Goal: Task Accomplishment & Management: Manage account settings

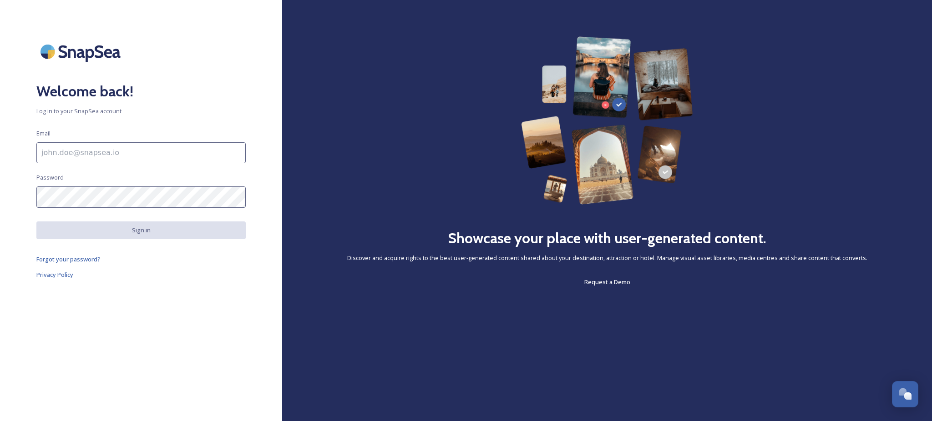
scroll to position [114, 0]
click at [104, 184] on div "Welcome back! Log in to your SnapSea account Email Password Sign in Forgot your…" at bounding box center [141, 210] width 282 height 348
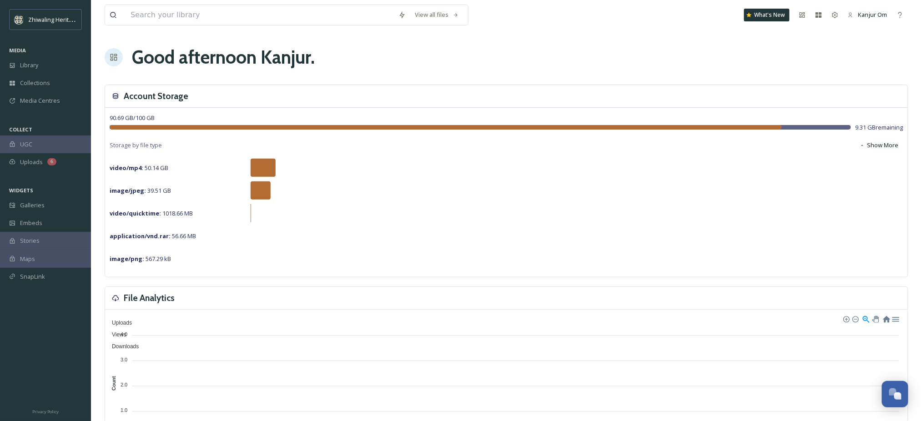
scroll to position [114, 0]
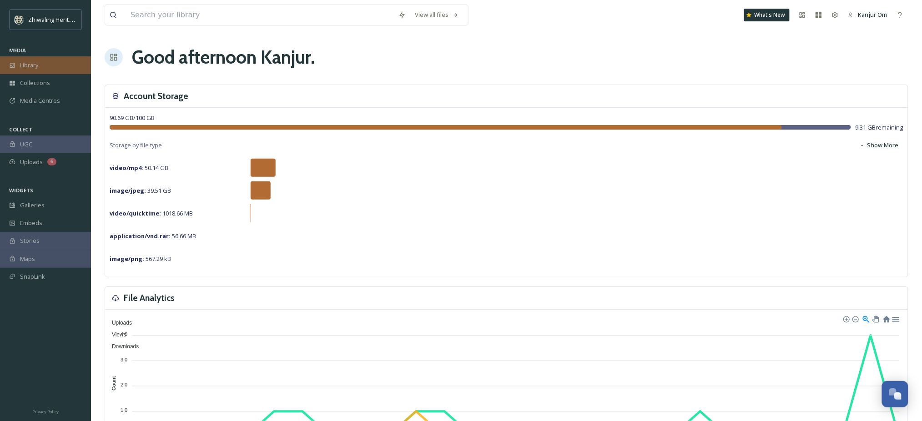
click at [17, 64] on div "Library" at bounding box center [45, 65] width 91 height 18
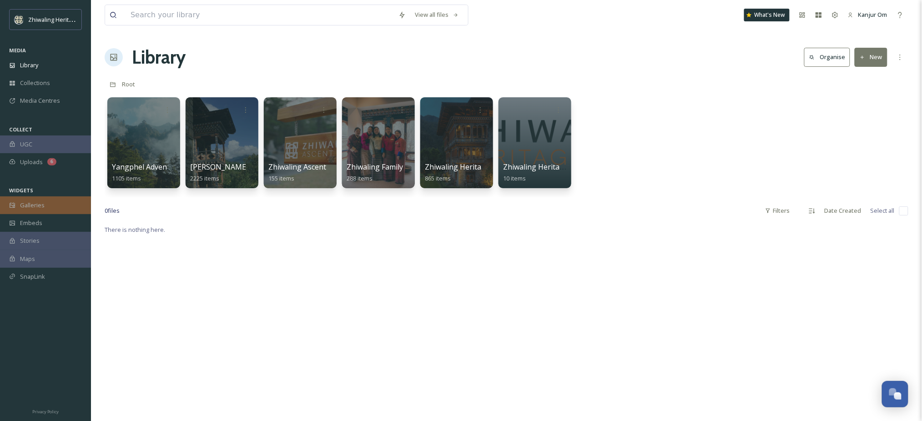
click at [45, 209] on div "Galleries" at bounding box center [45, 206] width 91 height 18
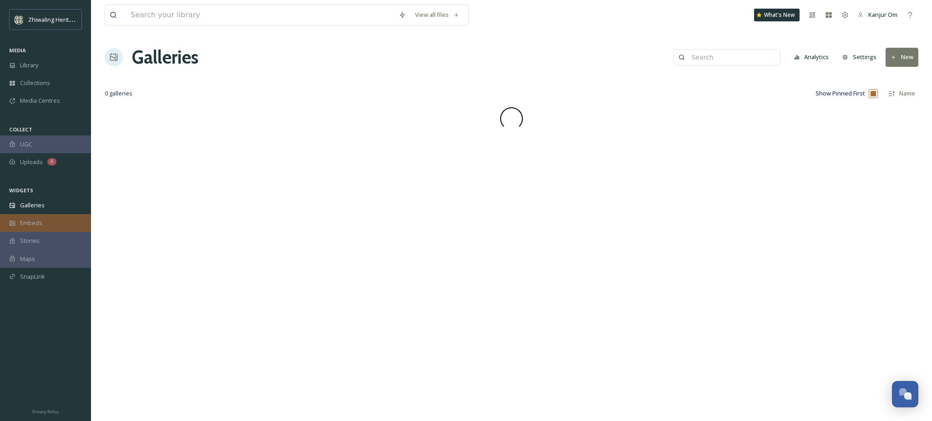
click at [37, 227] on span "Embeds" at bounding box center [31, 223] width 22 height 9
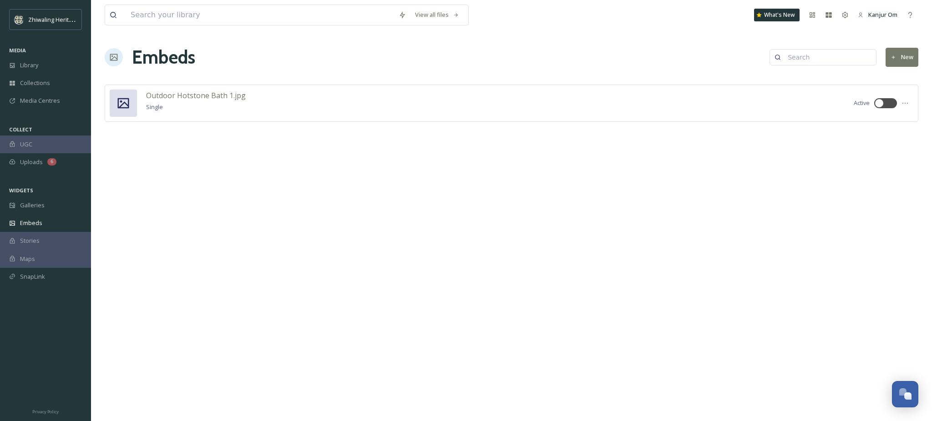
click at [36, 236] on div "Stories" at bounding box center [45, 241] width 91 height 18
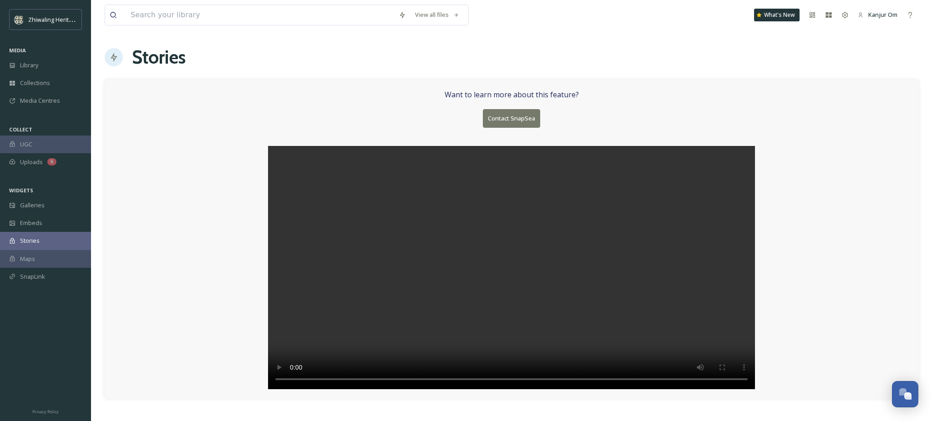
click at [36, 259] on div "Maps" at bounding box center [45, 259] width 91 height 18
click at [37, 235] on div "Stories" at bounding box center [45, 241] width 91 height 18
click at [39, 224] on span "Embeds" at bounding box center [31, 223] width 22 height 9
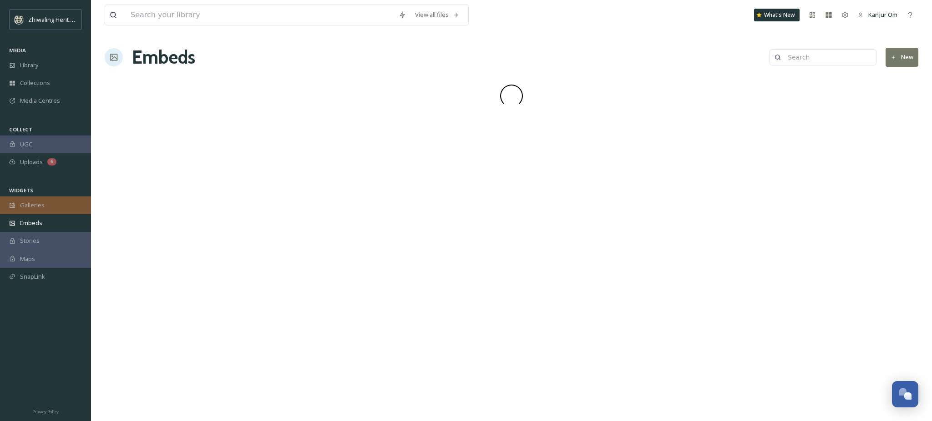
click at [43, 211] on div "Galleries" at bounding box center [45, 206] width 91 height 18
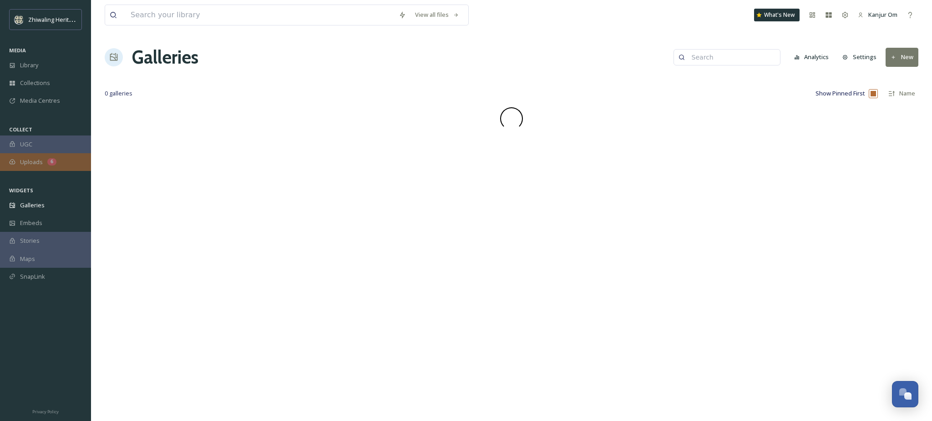
click at [51, 165] on div "6" at bounding box center [51, 161] width 9 height 7
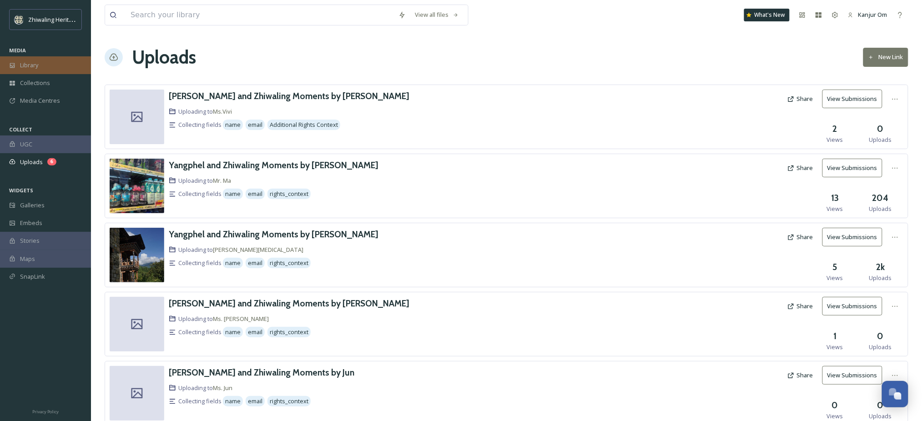
click at [46, 66] on div "Library" at bounding box center [45, 65] width 91 height 18
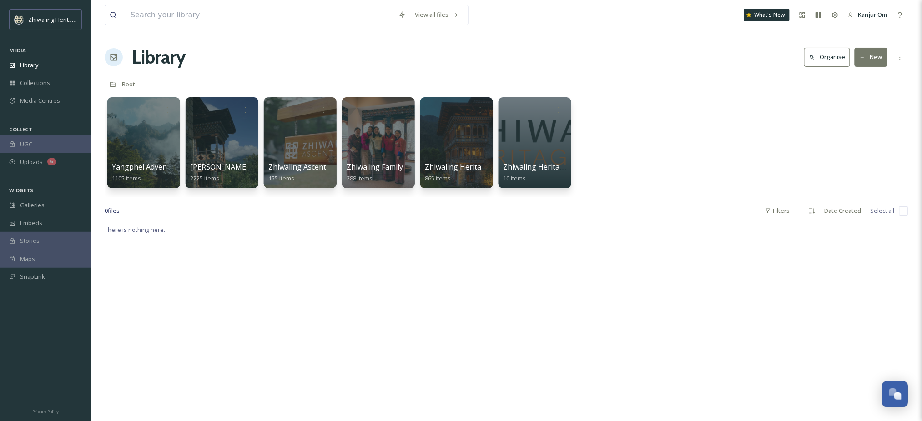
click at [463, 157] on div at bounding box center [456, 142] width 74 height 93
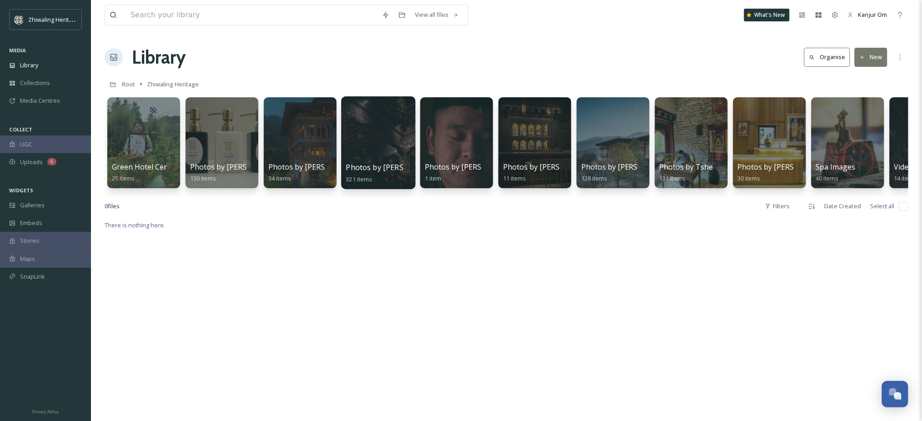
click at [369, 163] on span "Photos by [PERSON_NAME]" at bounding box center [394, 167] width 96 height 10
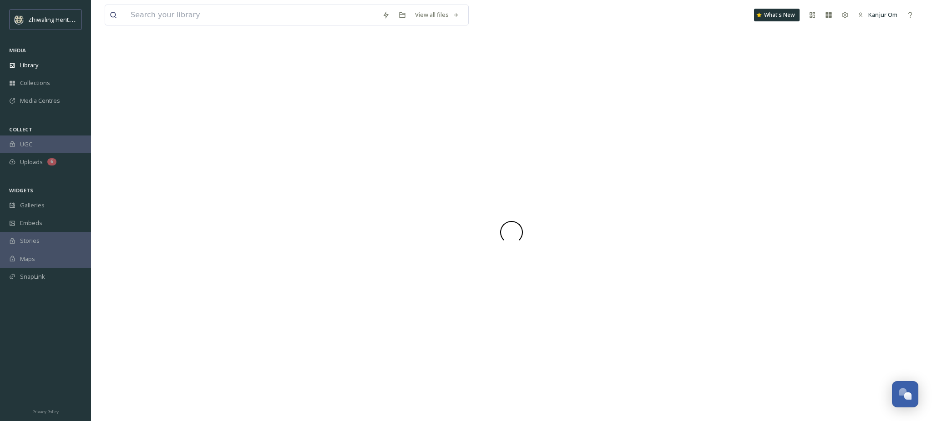
click at [369, 163] on div at bounding box center [511, 233] width 813 height 378
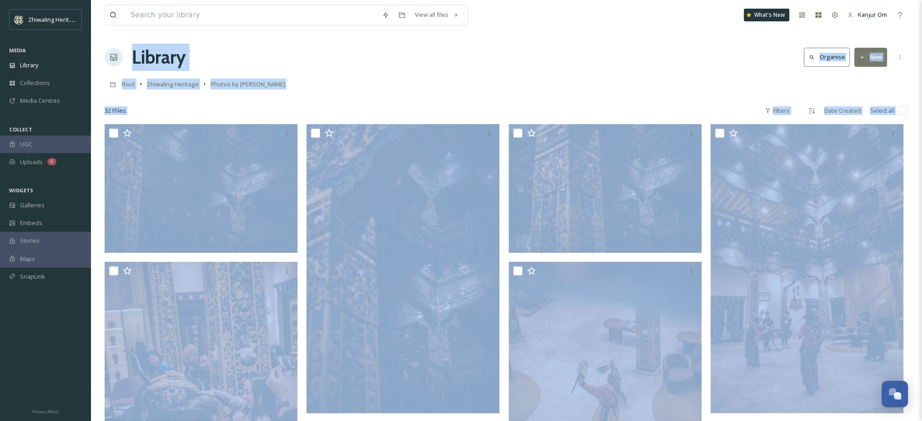
click at [456, 84] on div "Root Zhiwaling Heritage Photos by [PERSON_NAME]" at bounding box center [507, 84] width 804 height 17
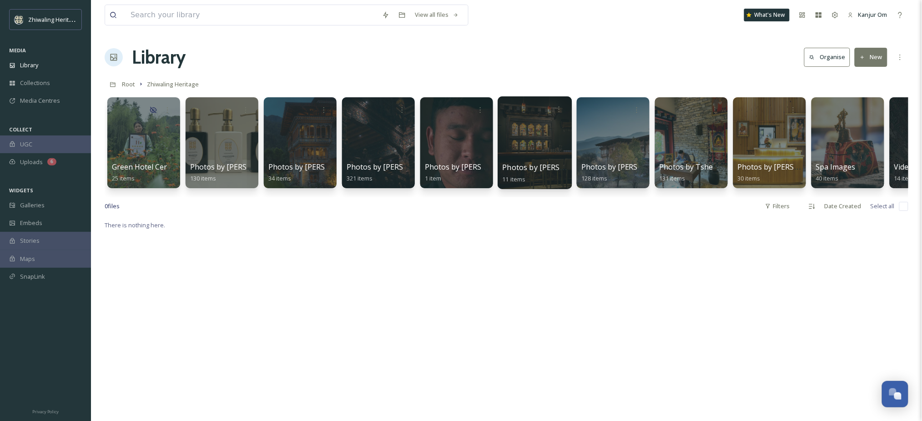
scroll to position [0, 56]
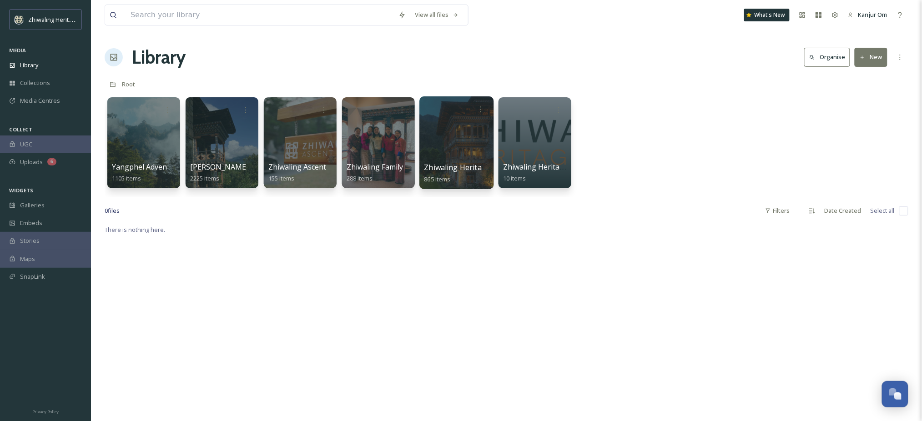
click at [453, 154] on div at bounding box center [456, 142] width 74 height 93
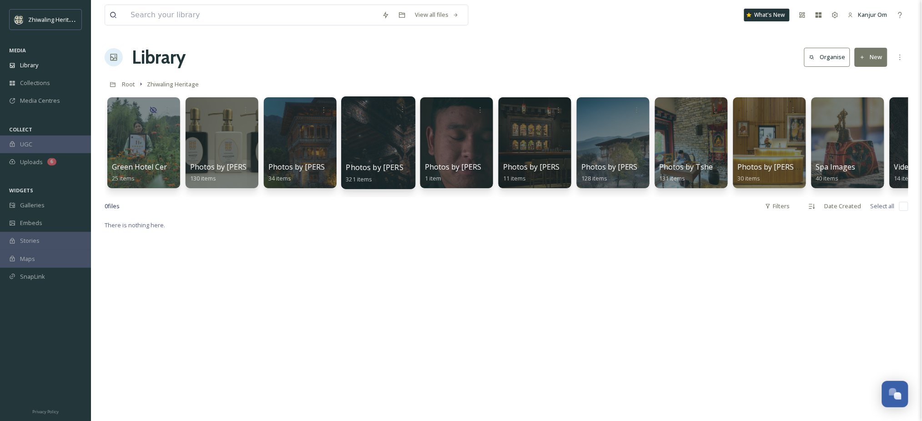
scroll to position [0, 56]
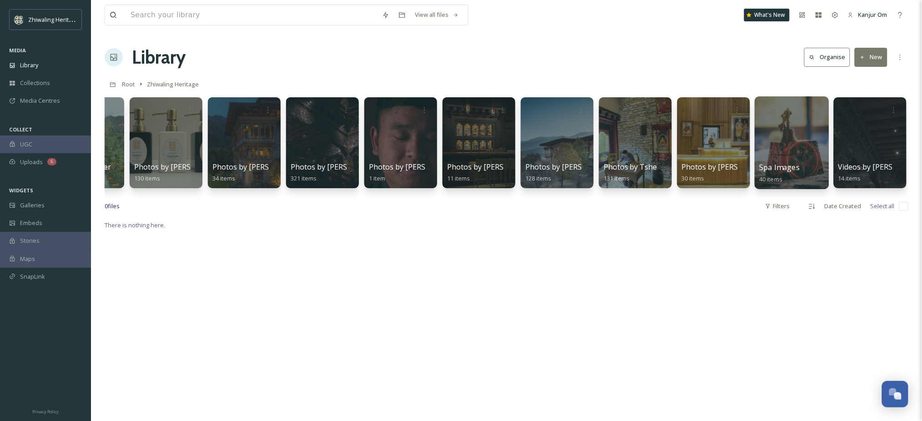
click at [793, 139] on div at bounding box center [792, 142] width 74 height 93
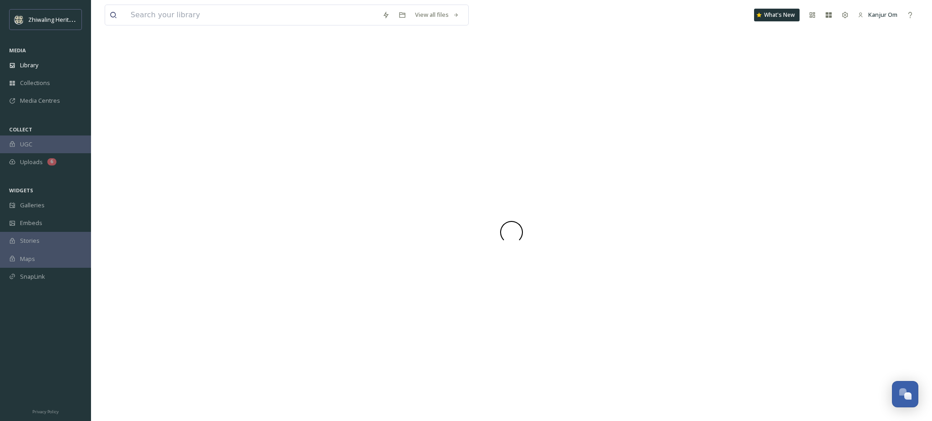
click at [793, 139] on div at bounding box center [511, 233] width 813 height 378
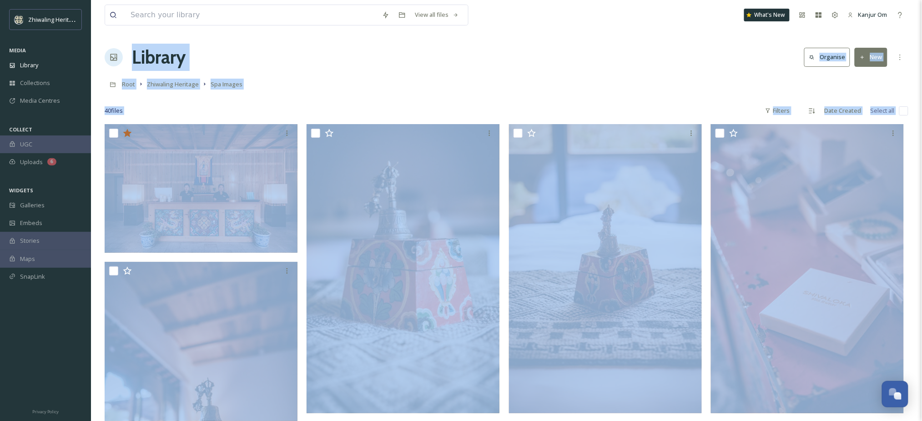
click at [588, 84] on div "Root Zhiwaling Heritage Spa Images" at bounding box center [507, 84] width 804 height 17
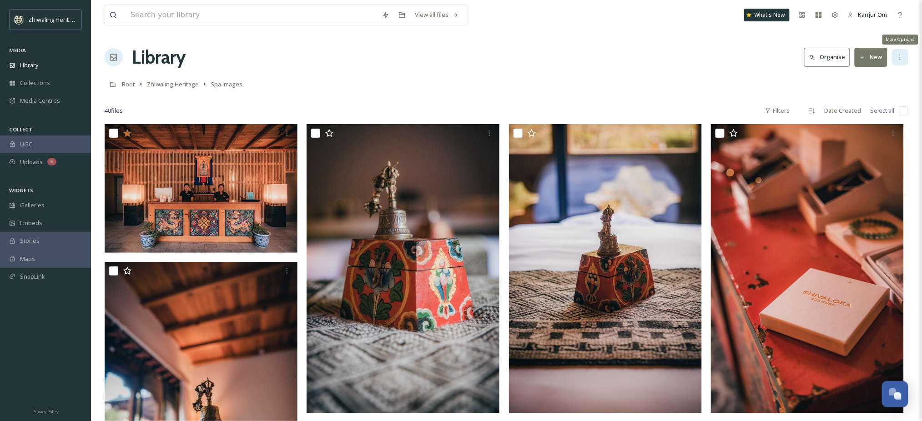
click at [898, 56] on icon at bounding box center [900, 57] width 7 height 7
click at [756, 86] on div "Root Zhiwaling Heritage Spa Images" at bounding box center [507, 84] width 804 height 17
click at [903, 110] on input "checkbox" at bounding box center [903, 110] width 9 height 9
checkbox input "true"
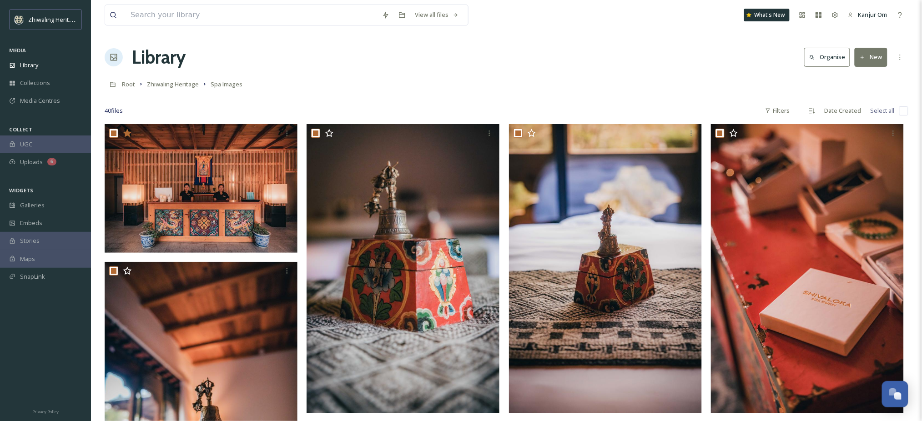
checkbox input "true"
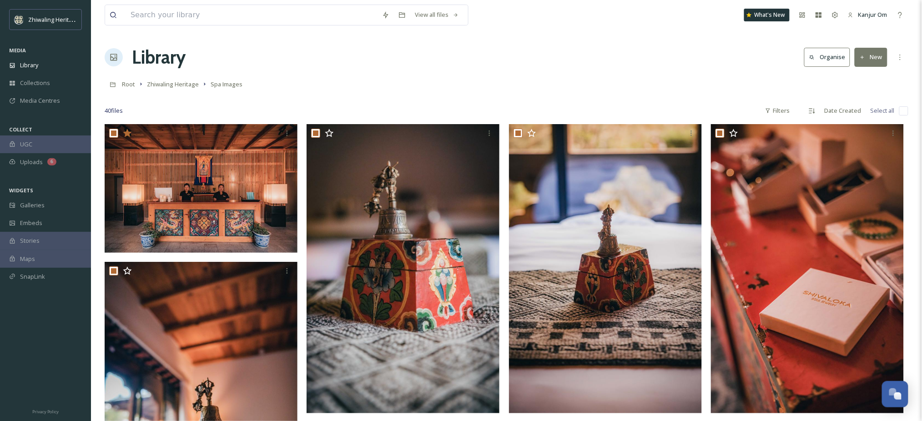
checkbox input "true"
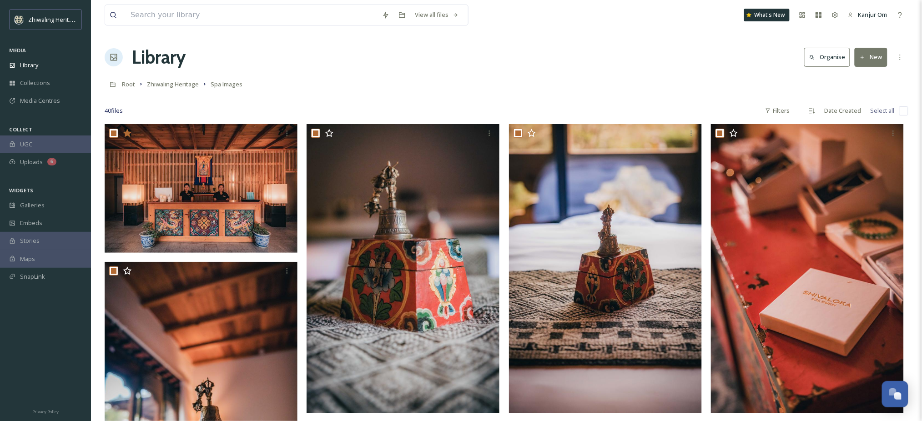
checkbox input "true"
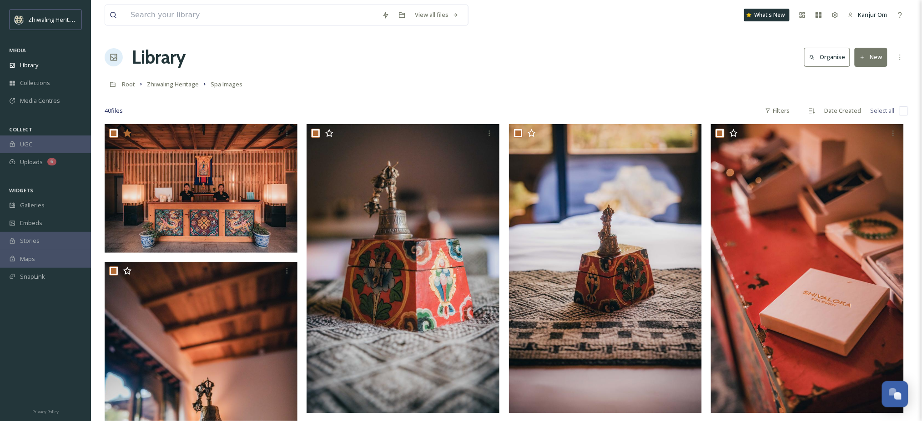
checkbox input "true"
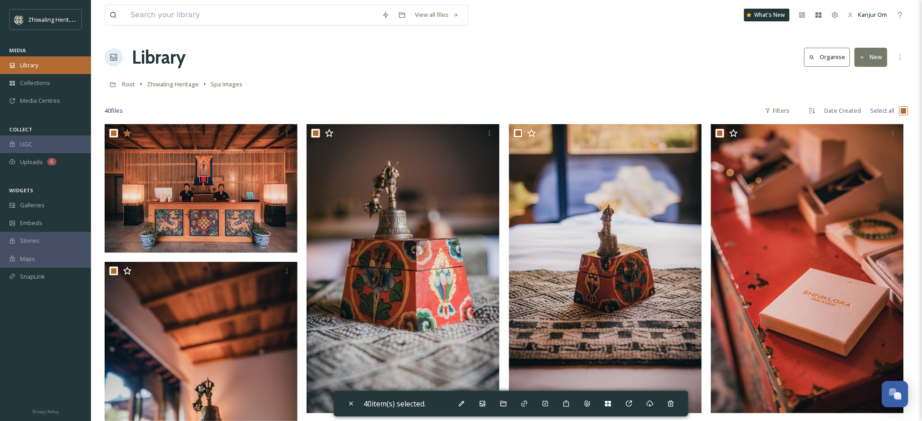
click at [32, 62] on span "Library" at bounding box center [29, 65] width 18 height 9
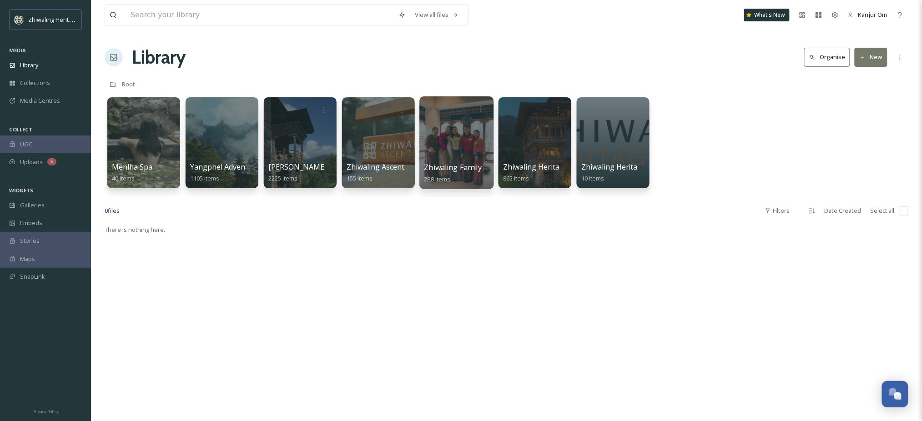
click at [477, 156] on div at bounding box center [456, 142] width 74 height 93
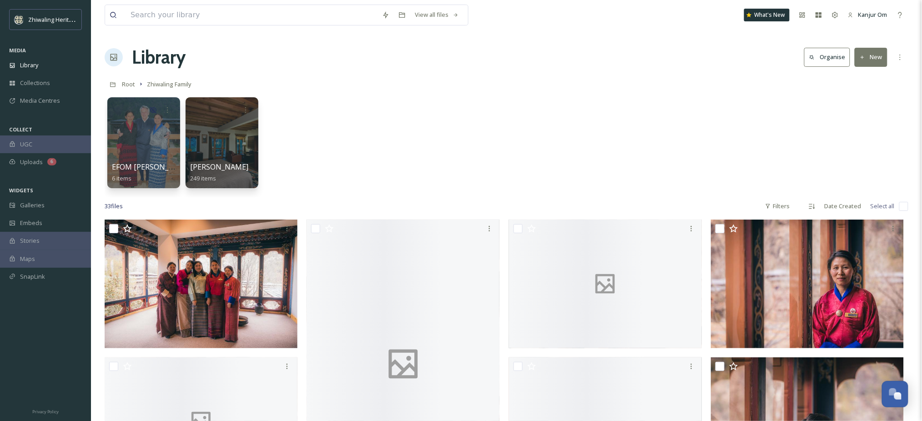
click at [420, 144] on div "EFOM [PERSON_NAME]'s Memories 6 items [PERSON_NAME] 249 items" at bounding box center [507, 145] width 804 height 105
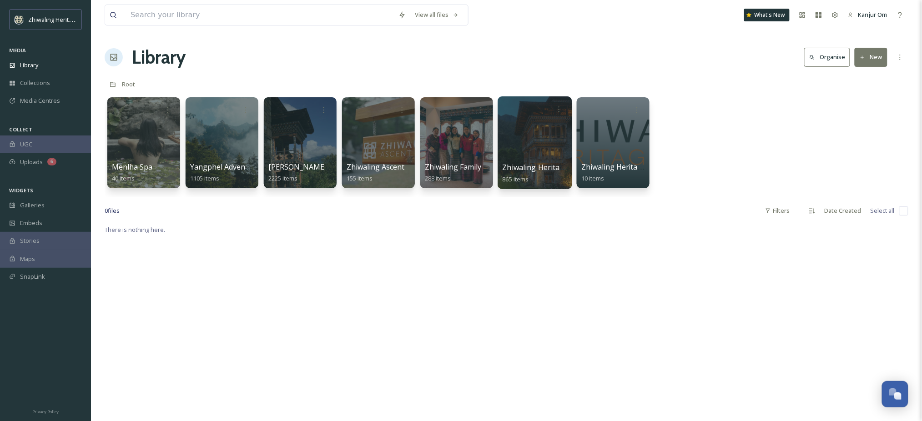
click at [517, 156] on div at bounding box center [535, 142] width 74 height 93
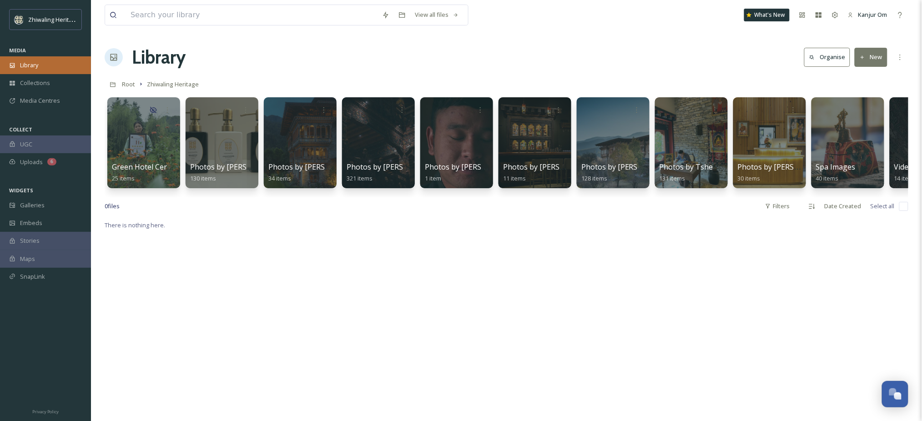
click at [22, 61] on div "Library" at bounding box center [45, 65] width 91 height 18
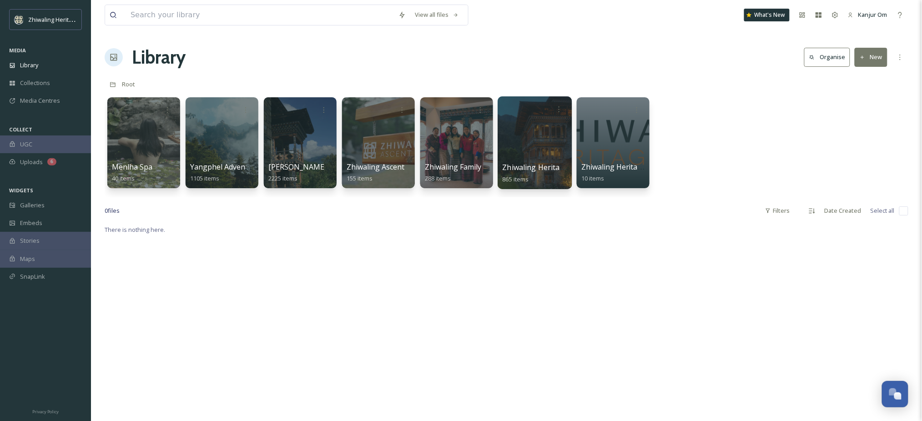
click at [533, 160] on div at bounding box center [535, 142] width 74 height 93
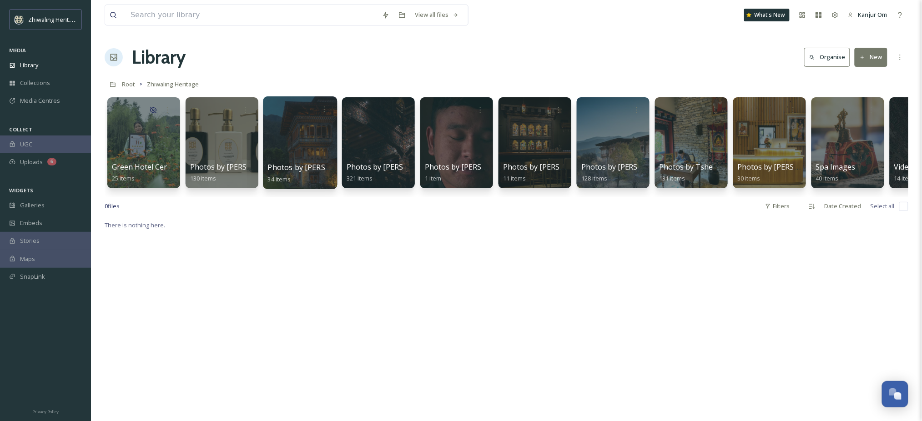
click at [301, 167] on span "Photos by [PERSON_NAME] and [PERSON_NAME]" at bounding box center [354, 167] width 172 height 10
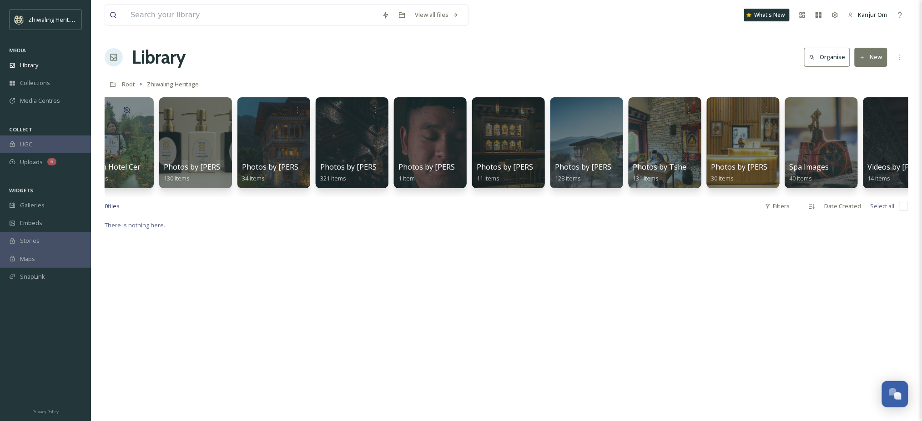
scroll to position [0, 56]
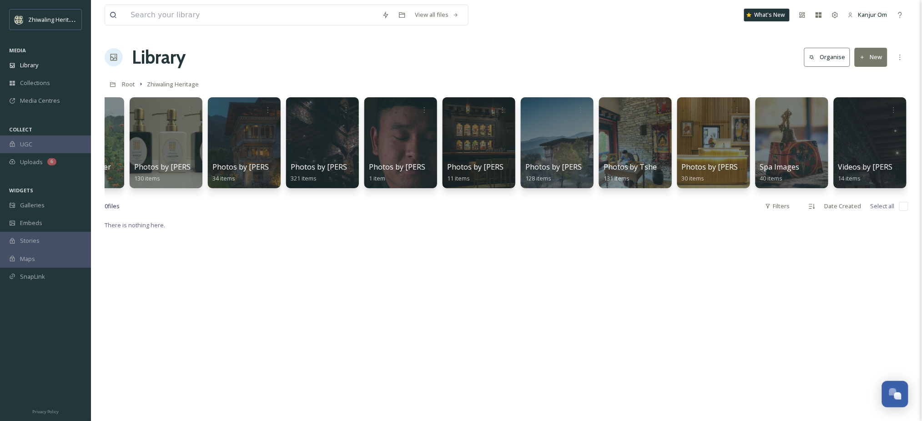
click at [873, 58] on button "New" at bounding box center [871, 57] width 33 height 19
click at [869, 111] on span "Folder" at bounding box center [860, 114] width 17 height 9
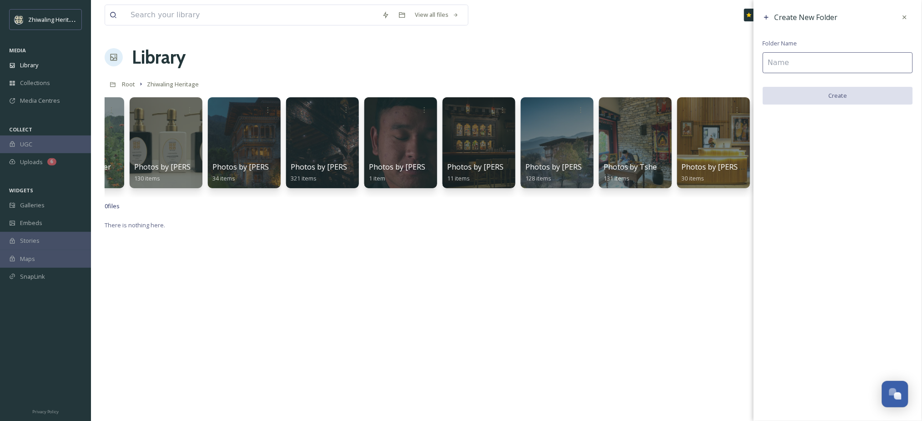
click at [777, 69] on input at bounding box center [838, 62] width 150 height 21
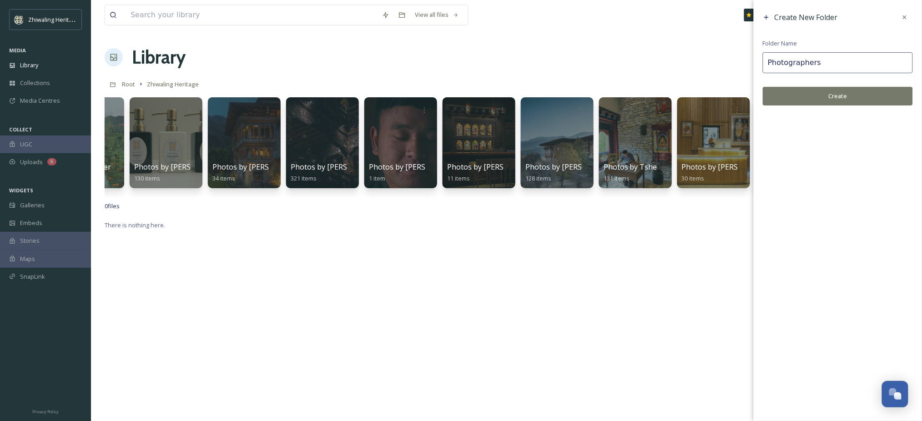
type input "Photographers"
click at [814, 94] on button "Create" at bounding box center [838, 96] width 150 height 19
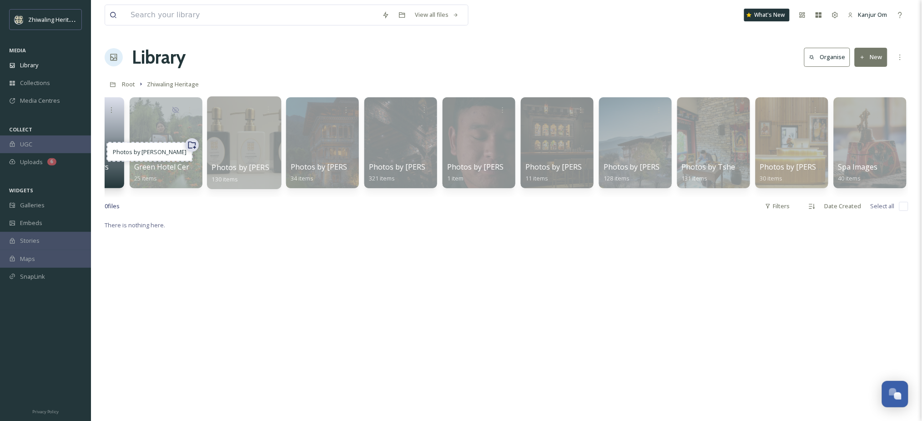
scroll to position [0, 0]
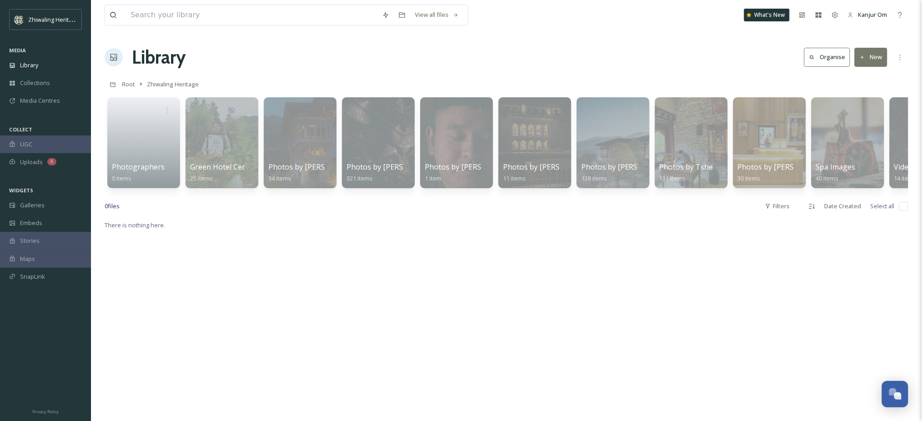
click at [132, 135] on link at bounding box center [143, 140] width 65 height 44
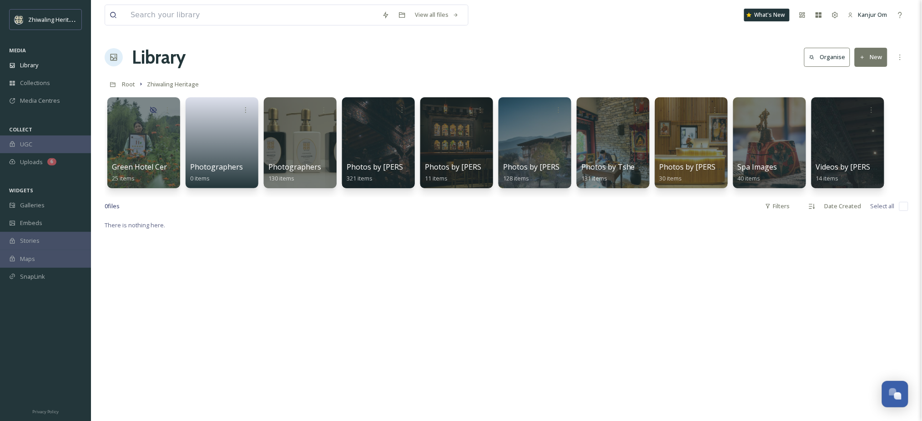
drag, startPoint x: 367, startPoint y: 269, endPoint x: 360, endPoint y: 252, distance: 17.7
click at [293, 135] on div at bounding box center [300, 142] width 74 height 93
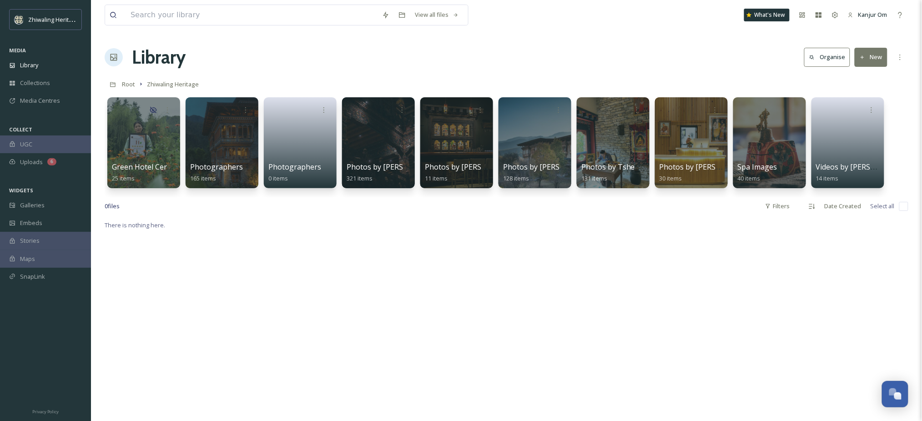
click at [304, 61] on div "Library Organise New" at bounding box center [507, 57] width 804 height 27
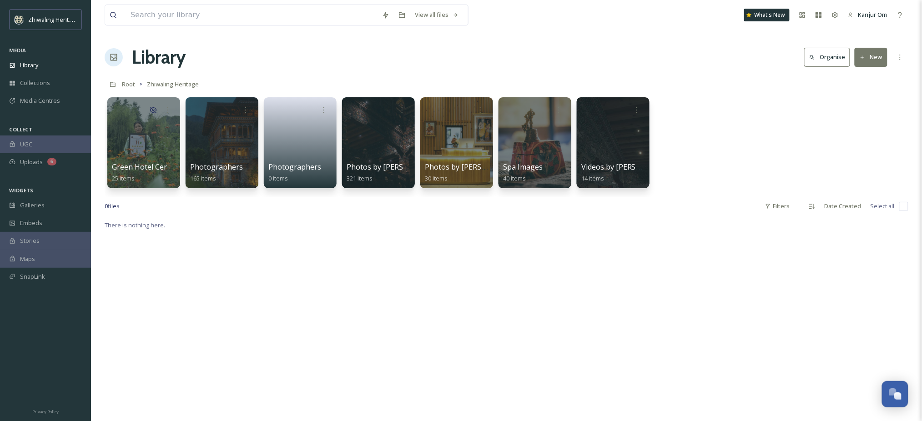
click at [468, 215] on div "0 file s Filters Date Created Select all" at bounding box center [507, 206] width 804 height 18
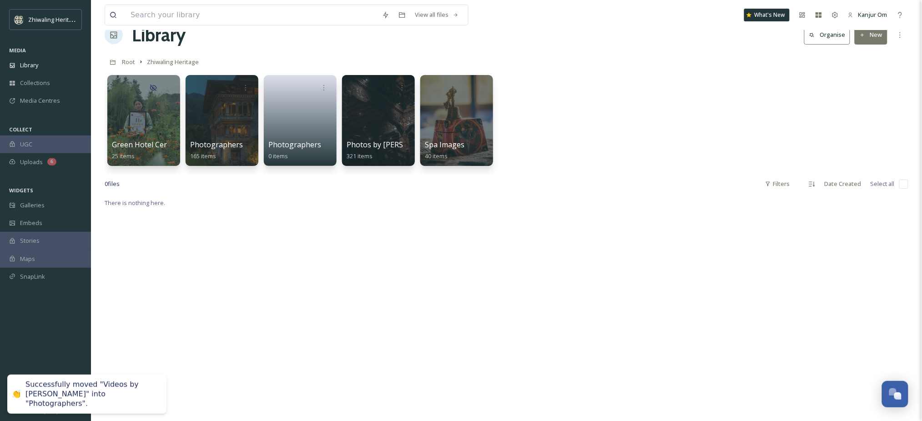
scroll to position [61, 0]
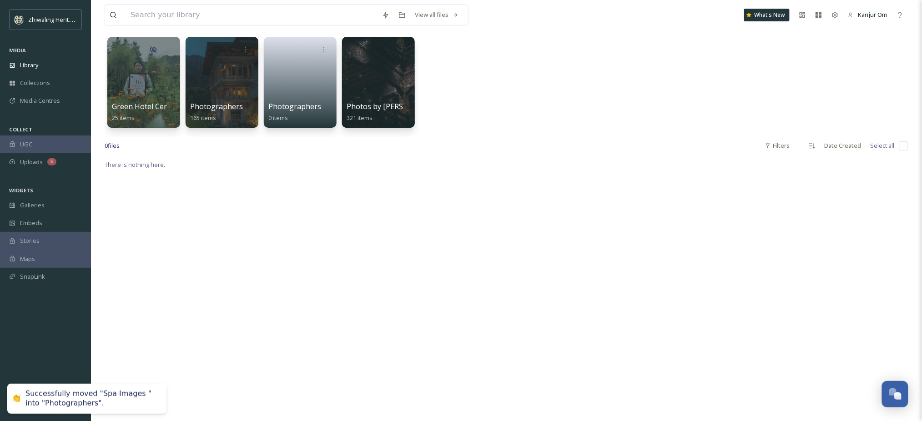
click at [221, 185] on div "There is nothing here." at bounding box center [507, 369] width 804 height 421
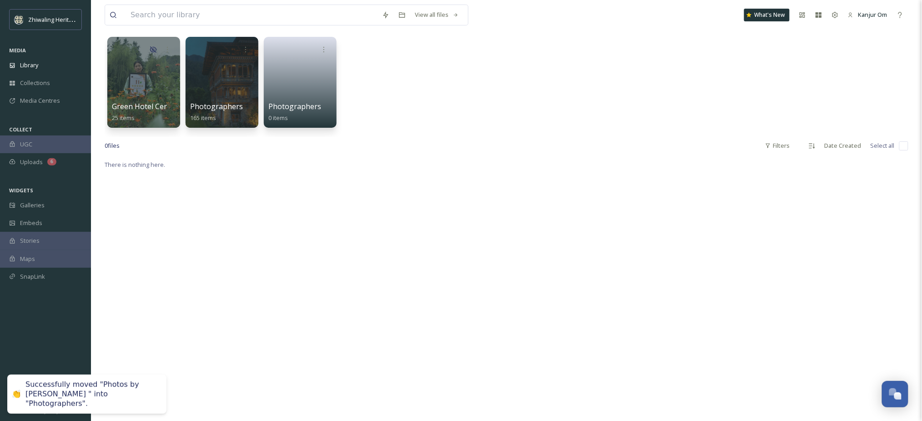
click at [290, 225] on div "There is nothing here." at bounding box center [507, 369] width 804 height 421
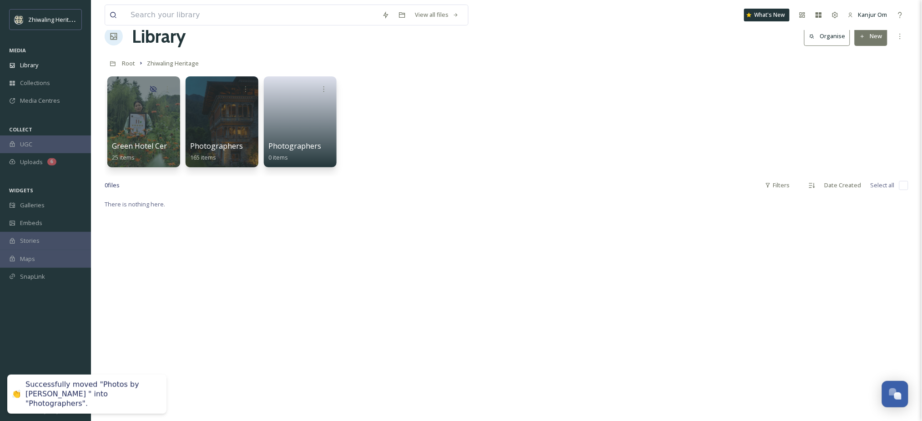
scroll to position [0, 0]
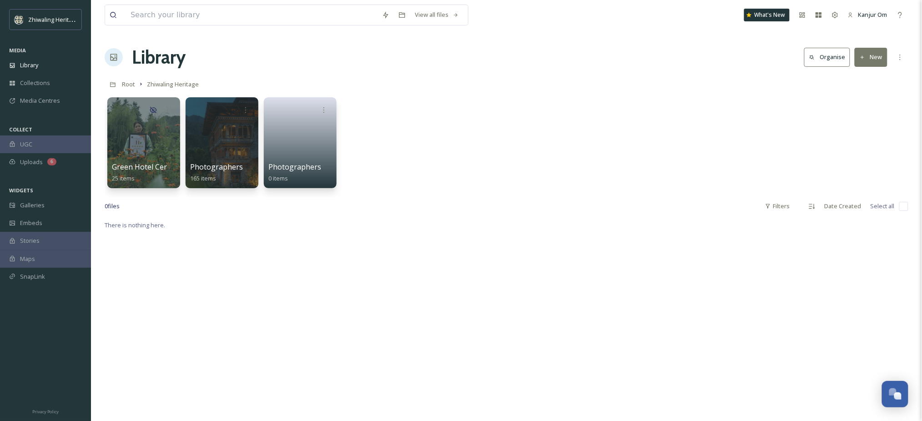
click at [869, 54] on button "New" at bounding box center [871, 57] width 33 height 19
click at [865, 113] on span "Folder" at bounding box center [860, 114] width 17 height 9
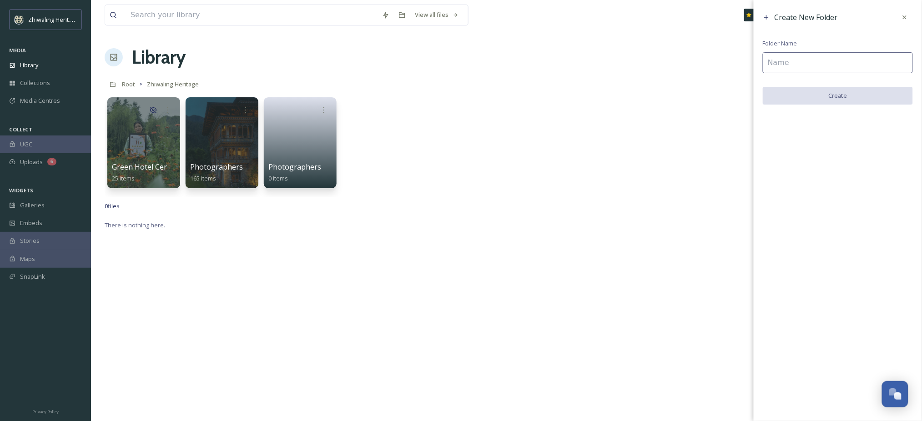
click at [777, 53] on input at bounding box center [838, 62] width 150 height 21
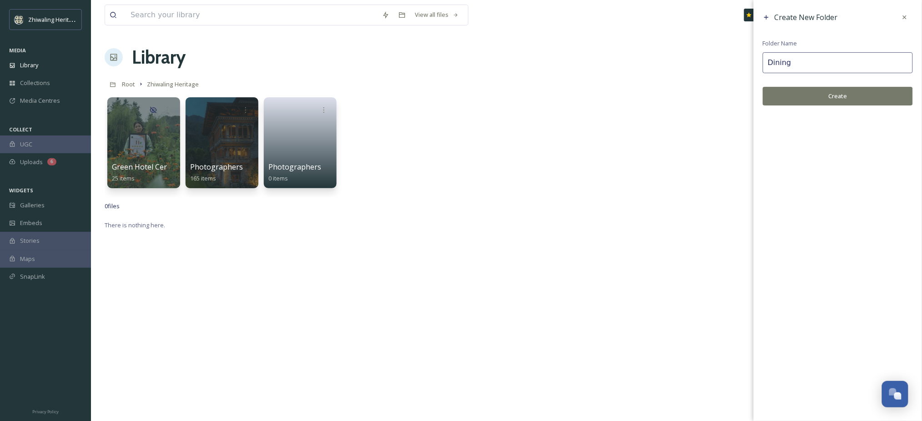
type input "Dining"
click at [836, 95] on button "Create" at bounding box center [838, 96] width 150 height 19
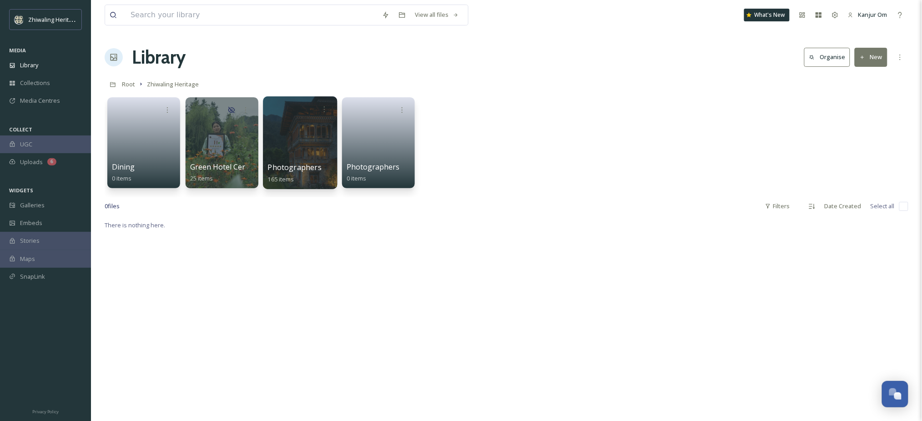
click at [295, 177] on div "Photographers 165 items" at bounding box center [300, 173] width 65 height 23
click at [301, 149] on div at bounding box center [300, 142] width 74 height 93
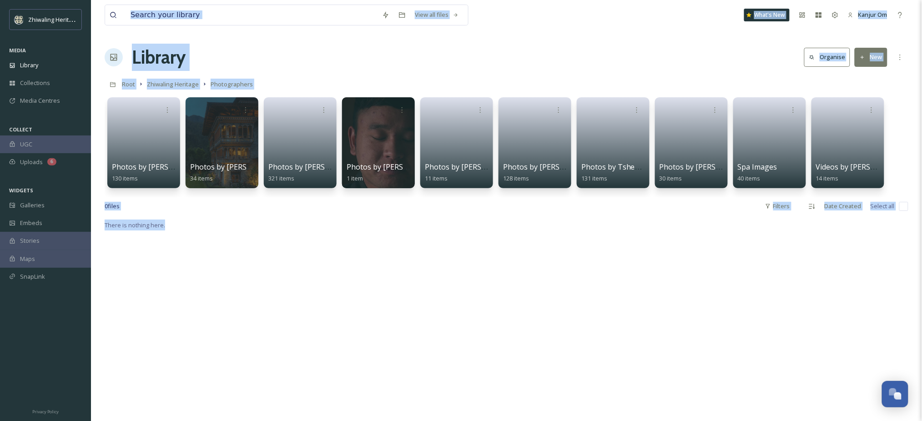
click at [353, 64] on div "Library Organise New" at bounding box center [507, 57] width 804 height 27
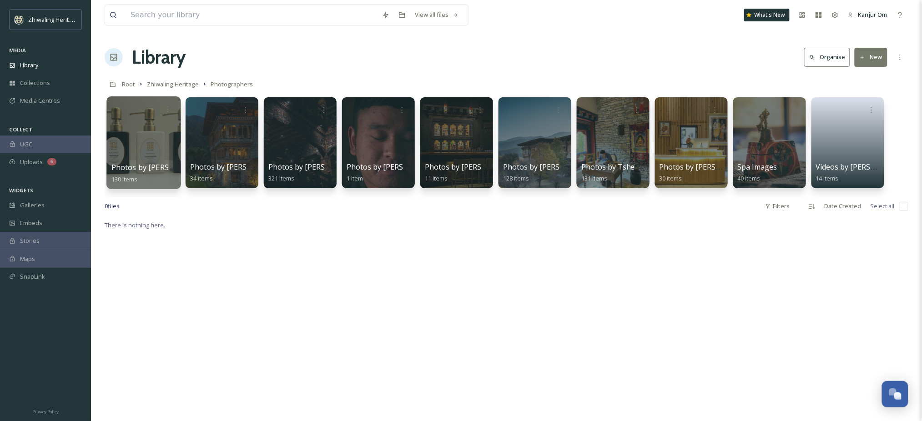
click at [144, 152] on div at bounding box center [143, 142] width 74 height 93
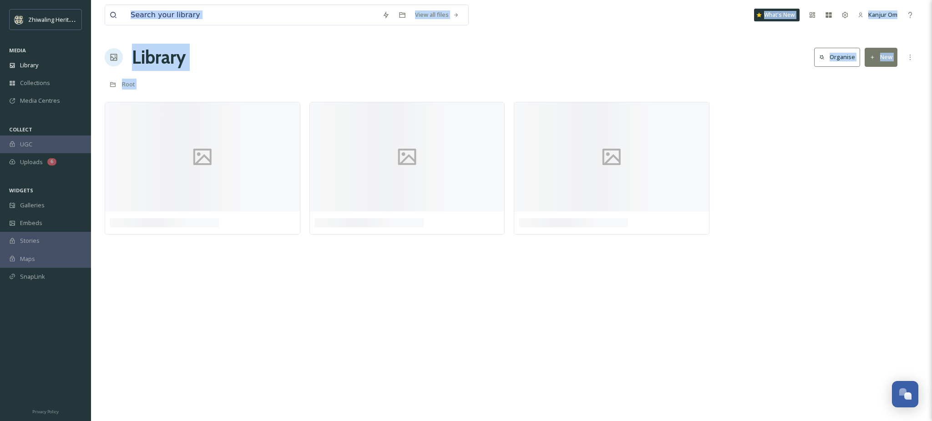
click at [266, 37] on div "View all files What's New Kanjur Om Library Organise New Root Your Selections T…" at bounding box center [511, 210] width 841 height 421
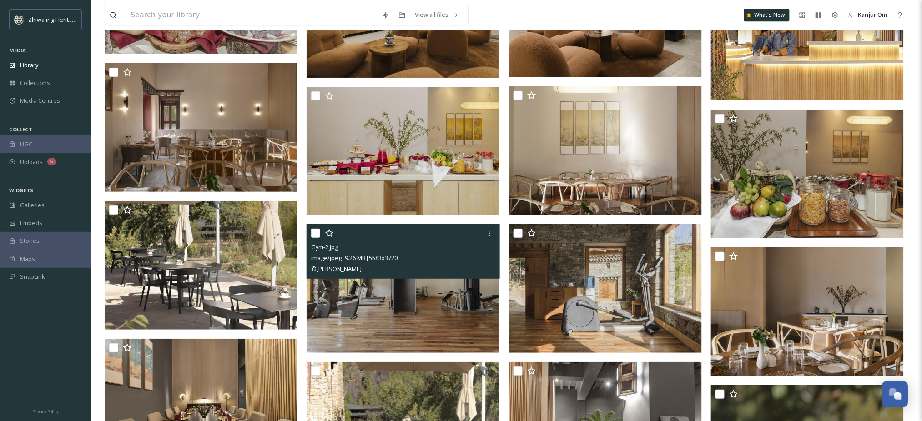
scroll to position [2128, 0]
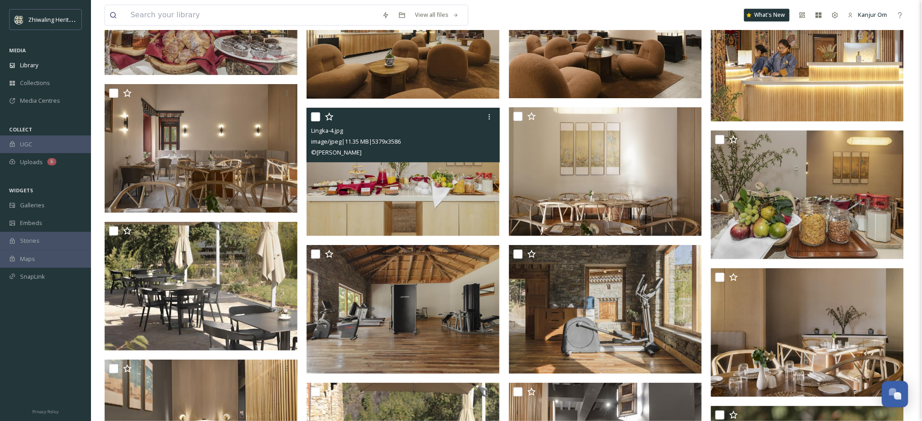
click at [317, 119] on input "checkbox" at bounding box center [315, 116] width 9 height 9
checkbox input "true"
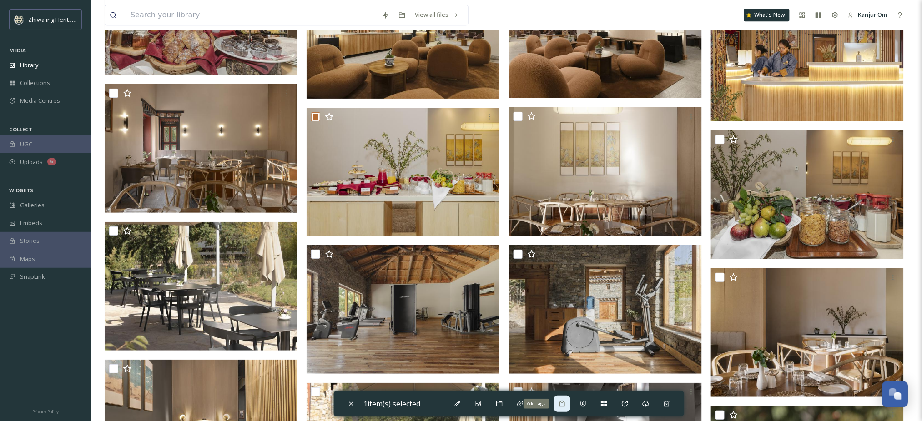
click at [565, 404] on icon at bounding box center [562, 403] width 7 height 7
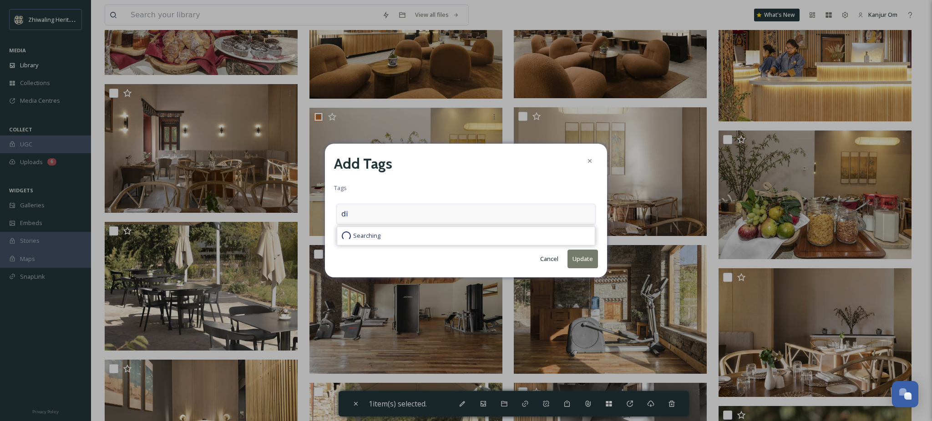
type input "d"
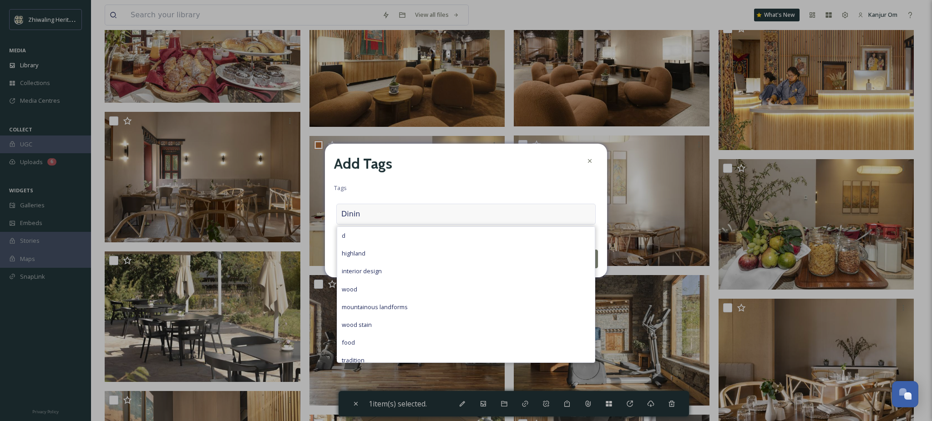
type input "Dining"
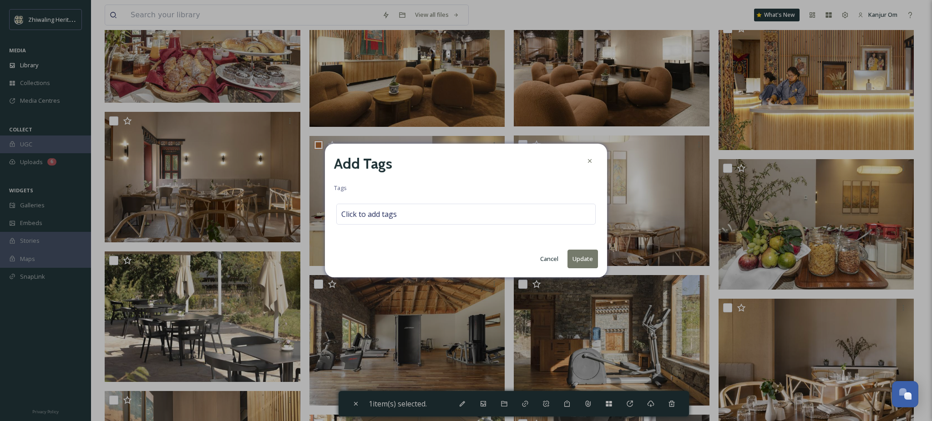
click at [405, 168] on div "Add Tags" at bounding box center [466, 164] width 264 height 22
click at [592, 160] on icon at bounding box center [589, 160] width 7 height 7
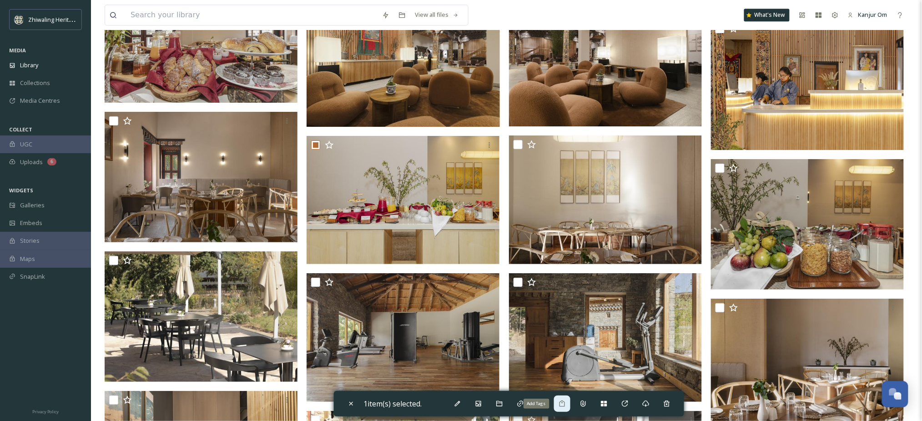
click at [567, 409] on div "Add Tags" at bounding box center [562, 404] width 16 height 16
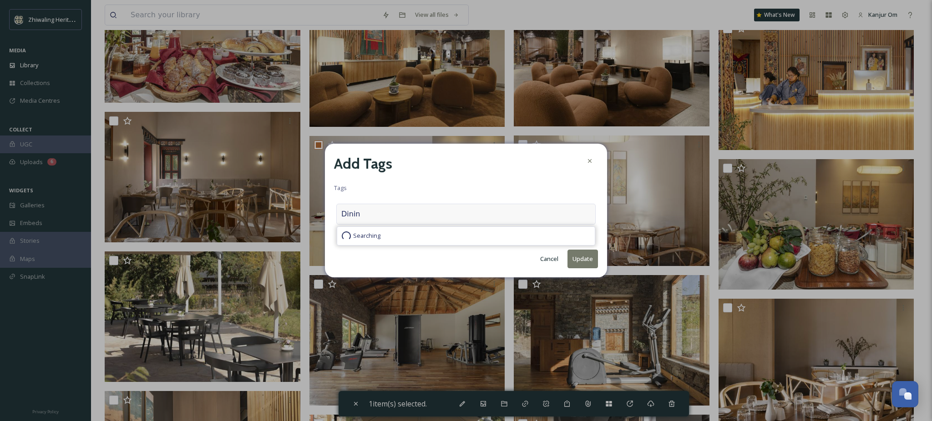
type input "Dining"
click at [401, 213] on input "Dining" at bounding box center [386, 214] width 91 height 11
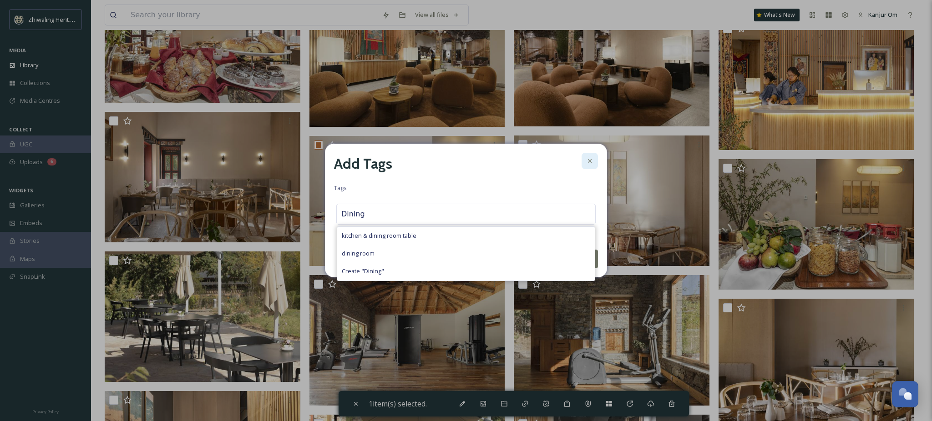
click at [590, 165] on div at bounding box center [589, 161] width 16 height 16
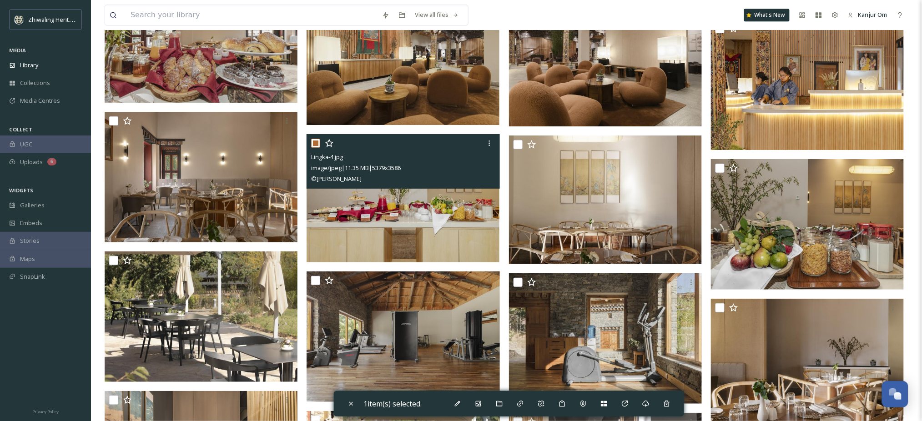
click at [387, 190] on img at bounding box center [403, 198] width 193 height 129
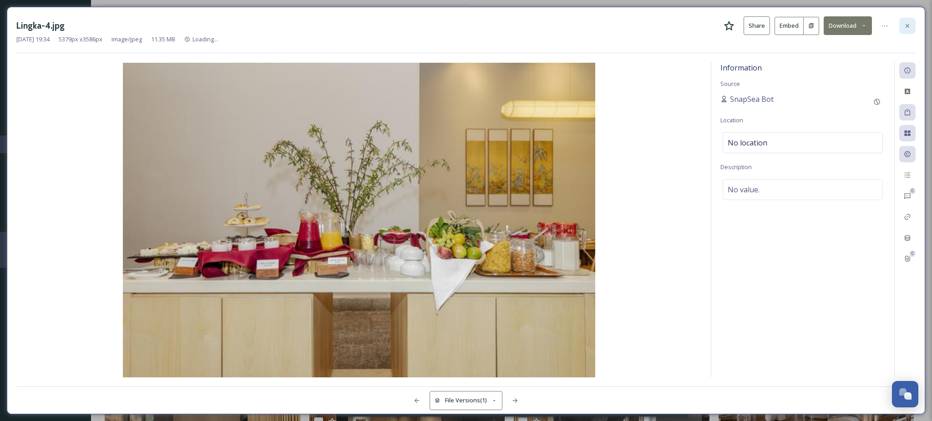
click at [906, 22] on icon at bounding box center [906, 25] width 7 height 7
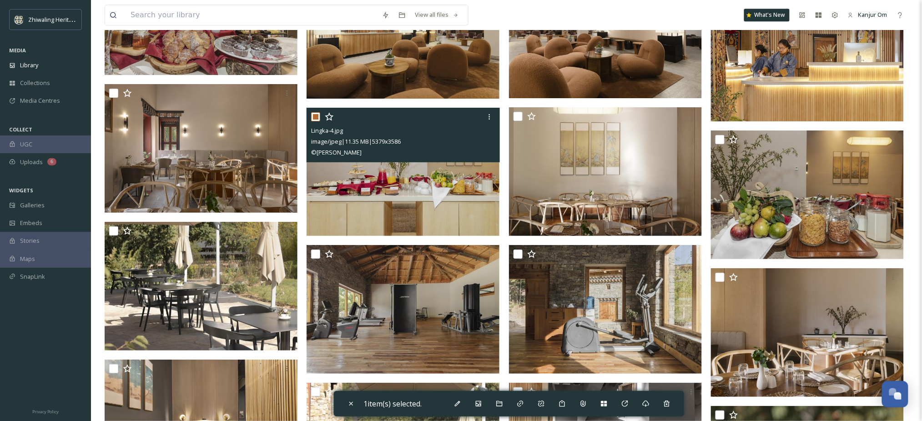
click at [395, 184] on img at bounding box center [403, 171] width 193 height 129
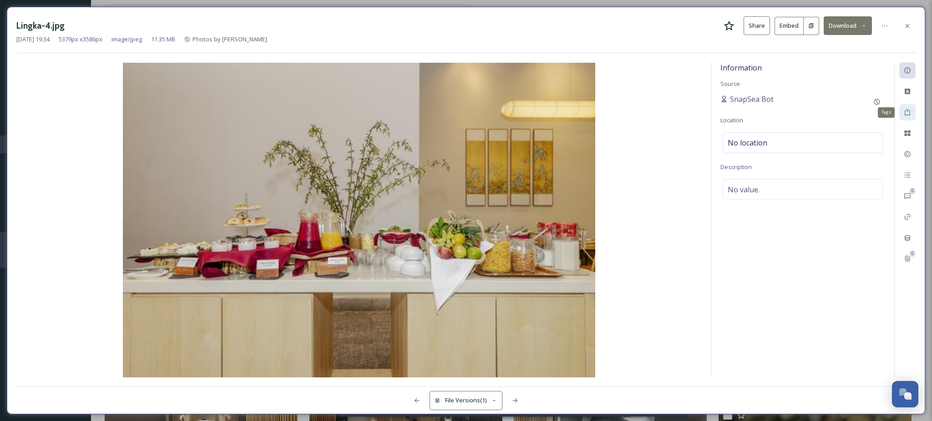
click at [905, 107] on div "Tags" at bounding box center [907, 112] width 16 height 16
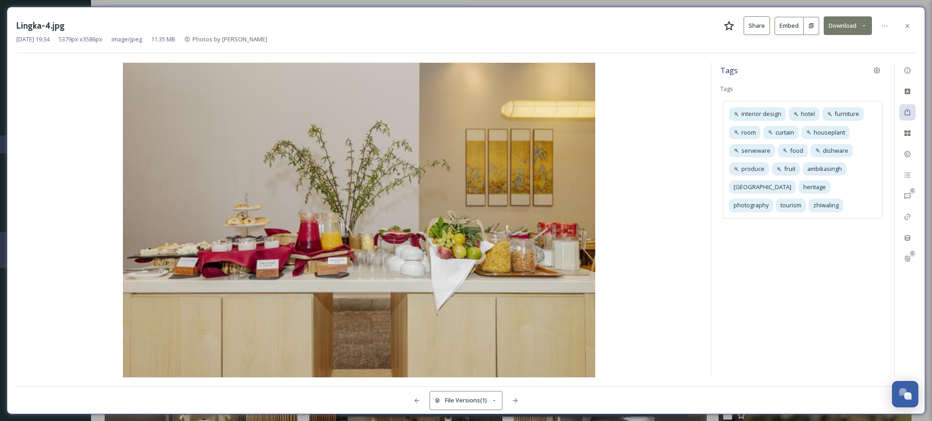
click at [769, 91] on div "Tags Tags interior design hotel furniture room curtain houseplant serveware foo…" at bounding box center [802, 219] width 183 height 315
click at [730, 93] on div "Tags Tags interior design hotel furniture room curtain houseplant serveware foo…" at bounding box center [802, 219] width 183 height 315
click at [730, 91] on span "Tags" at bounding box center [726, 89] width 13 height 8
click at [734, 79] on div "Tags Tags interior design hotel furniture room curtain houseplant serveware foo…" at bounding box center [802, 219] width 183 height 315
click at [738, 73] on div "Tags" at bounding box center [802, 70] width 165 height 16
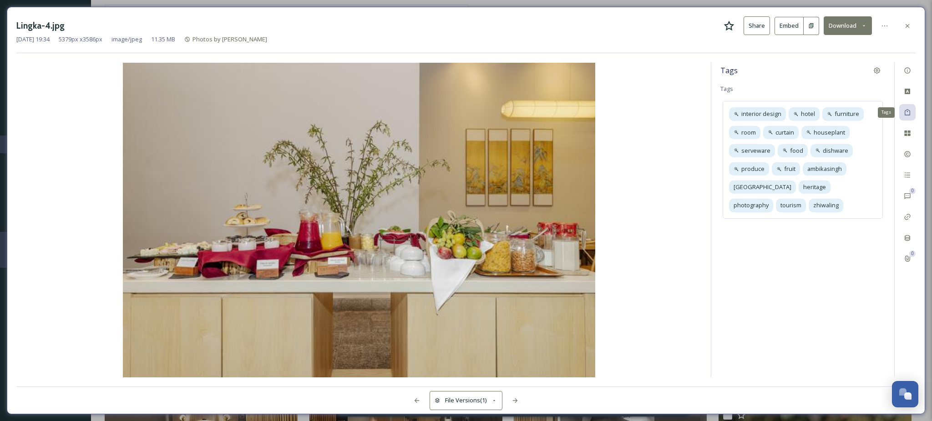
click at [906, 108] on div "Tags" at bounding box center [907, 112] width 16 height 16
click at [793, 202] on div "interior design hotel furniture room curtain houseplant serveware food dishware…" at bounding box center [802, 159] width 160 height 117
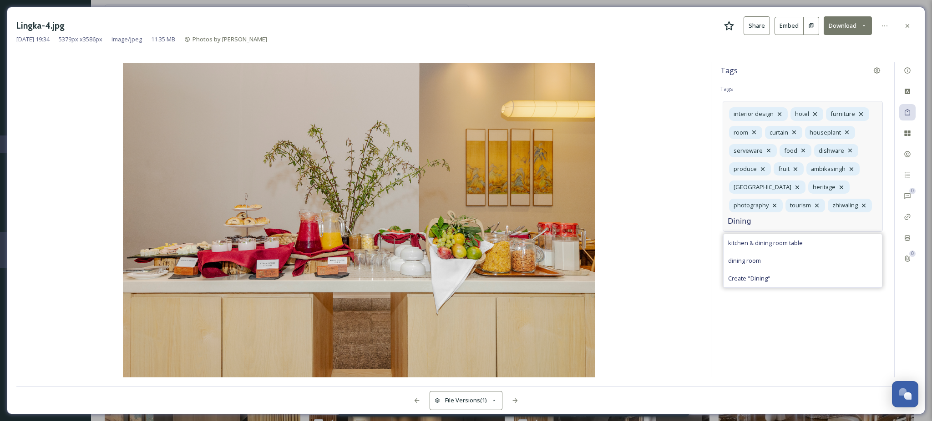
click at [784, 223] on input "Dining" at bounding box center [772, 221] width 91 height 11
type input "Dining"
click at [760, 282] on span "Create " Dining "" at bounding box center [749, 278] width 42 height 9
click at [751, 220] on span "Dining" at bounding box center [741, 224] width 17 height 9
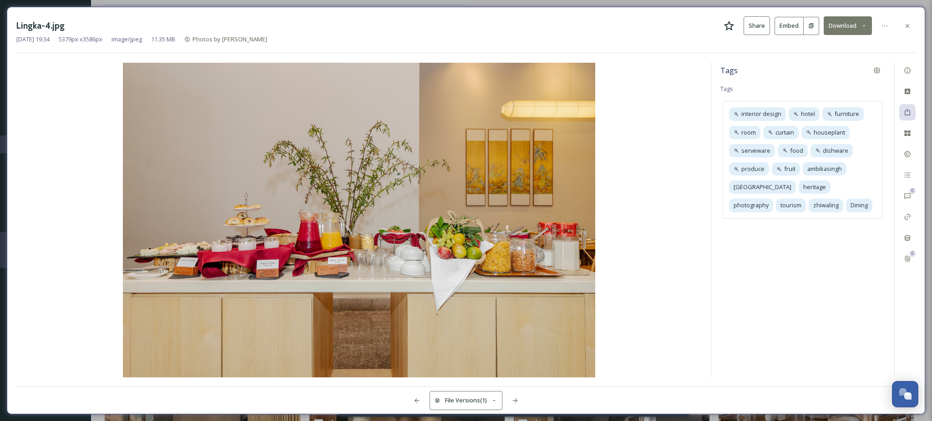
click at [829, 296] on div "Tags Tags interior design hotel furniture room curtain houseplant serveware foo…" at bounding box center [802, 219] width 183 height 315
click at [850, 206] on span "Dining" at bounding box center [858, 205] width 17 height 9
click at [777, 267] on div "Tags Tags interior design hotel furniture room curtain houseplant serveware foo…" at bounding box center [802, 219] width 183 height 315
click at [910, 27] on icon at bounding box center [906, 25] width 7 height 7
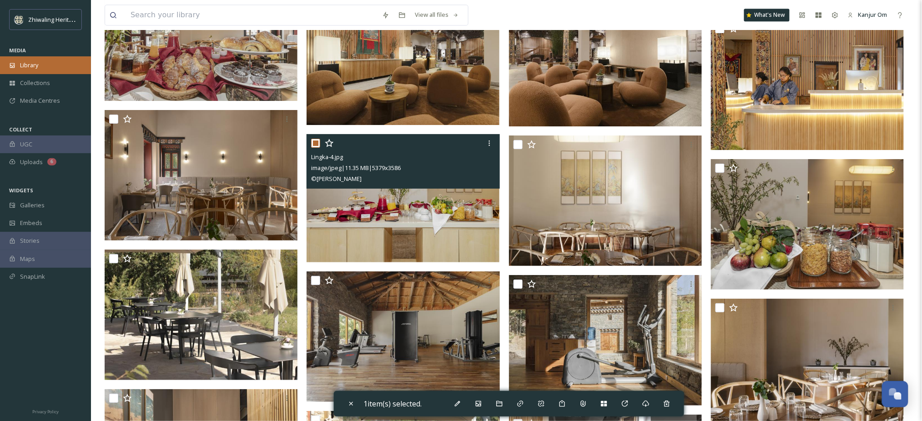
click at [22, 66] on span "Library" at bounding box center [29, 65] width 18 height 9
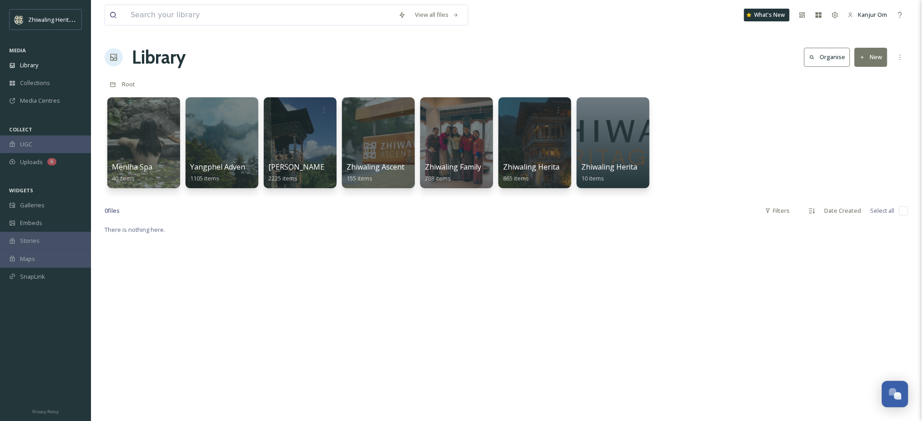
click at [825, 61] on button "Organise" at bounding box center [827, 57] width 46 height 19
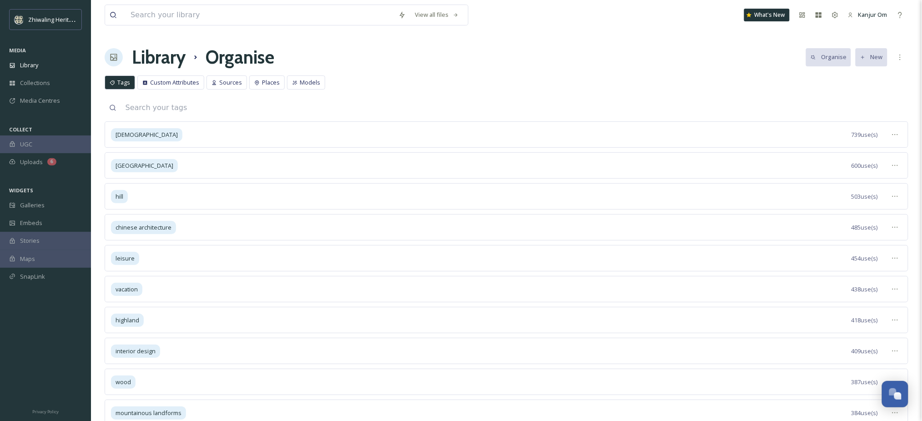
click at [151, 109] on input at bounding box center [514, 108] width 787 height 20
type input "Dining"
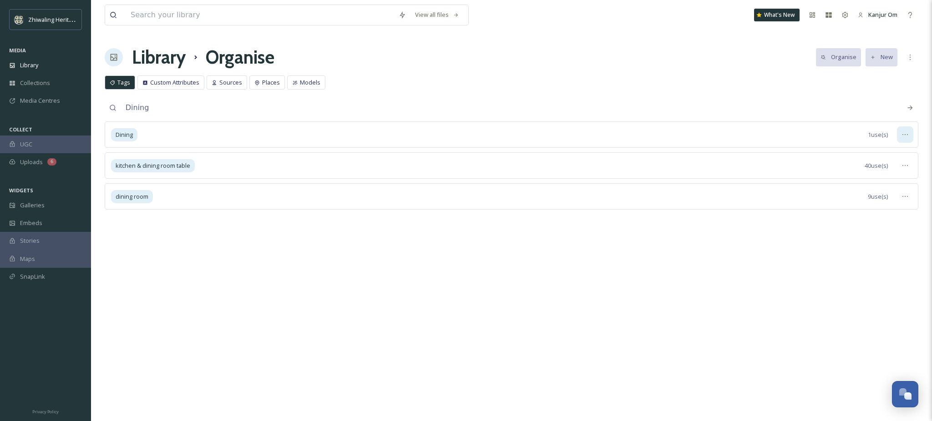
click at [900, 134] on div at bounding box center [905, 134] width 16 height 16
click at [812, 281] on div "View all files What's New Kanjur Om Library Organise Organise New Your Selectio…" at bounding box center [511, 210] width 841 height 421
drag, startPoint x: 753, startPoint y: 133, endPoint x: 903, endPoint y: 124, distance: 149.9
click at [754, 133] on div "Dining 1 use(s)" at bounding box center [511, 134] width 813 height 26
click at [901, 137] on icon at bounding box center [904, 134] width 7 height 7
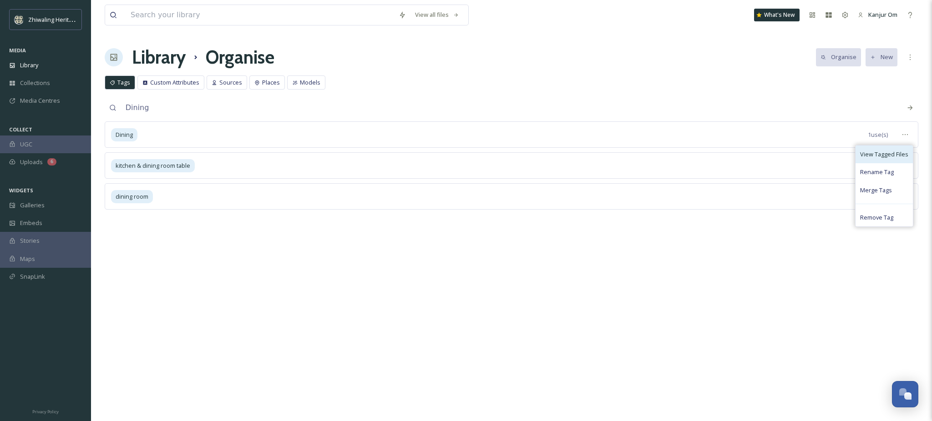
click at [867, 157] on span "View Tagged Files" at bounding box center [884, 154] width 48 height 9
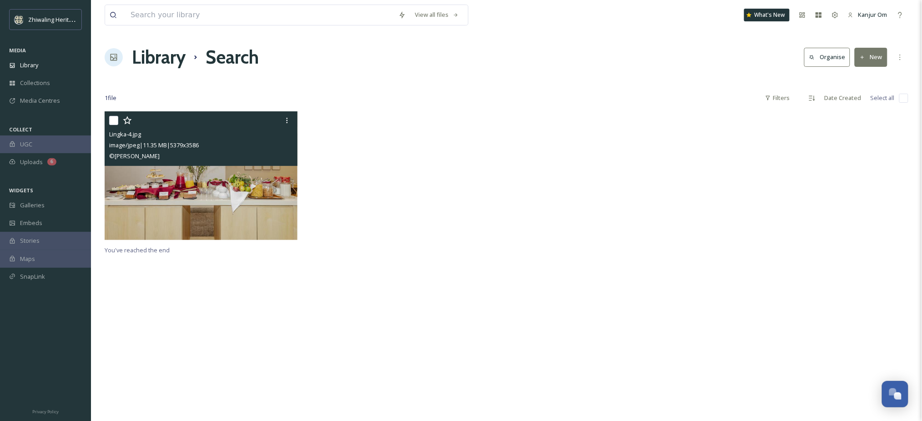
click at [112, 119] on input "checkbox" at bounding box center [113, 120] width 9 height 9
checkbox input "true"
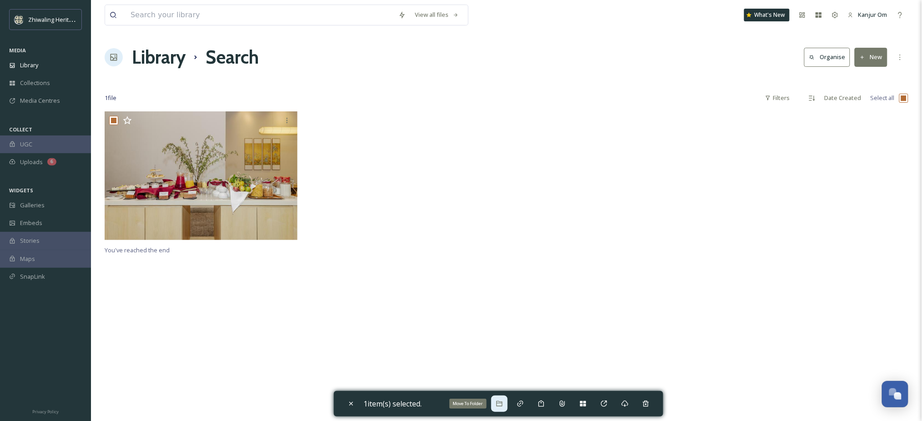
click at [506, 408] on div "Move To Folder" at bounding box center [499, 404] width 16 height 16
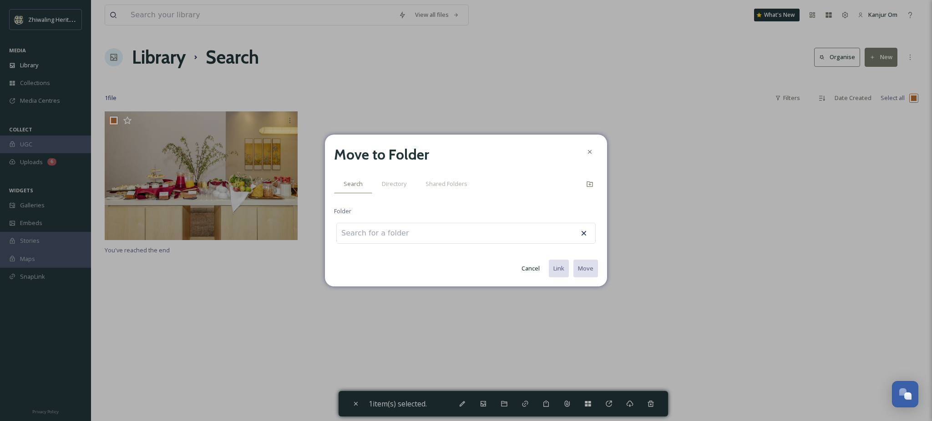
click at [373, 230] on input at bounding box center [387, 233] width 100 height 20
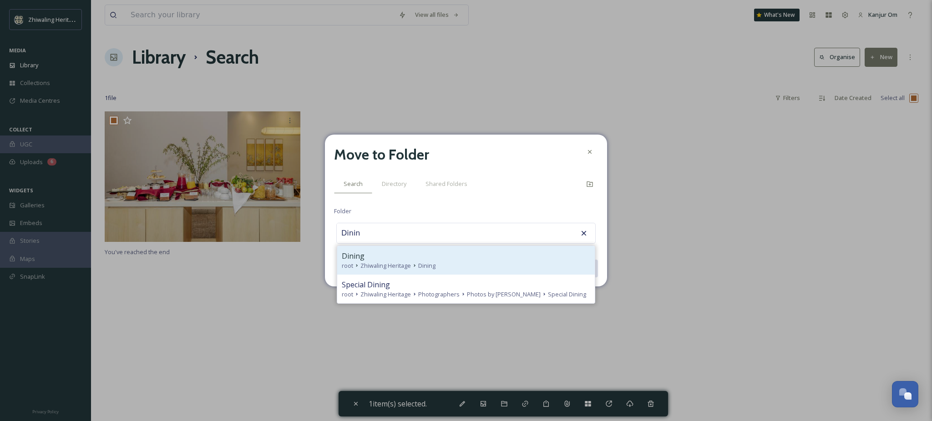
click at [365, 258] on div "Dining" at bounding box center [466, 256] width 248 height 11
type input "Dining"
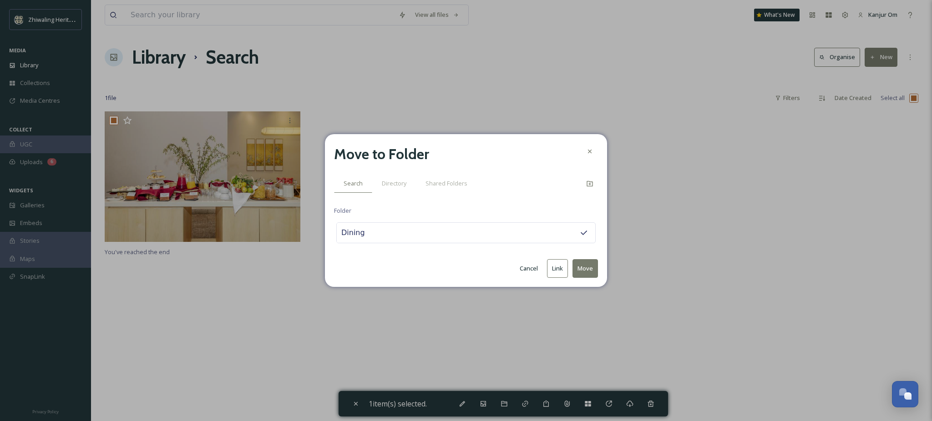
click at [550, 273] on button "Link" at bounding box center [557, 268] width 21 height 19
click at [591, 154] on icon at bounding box center [589, 151] width 7 height 7
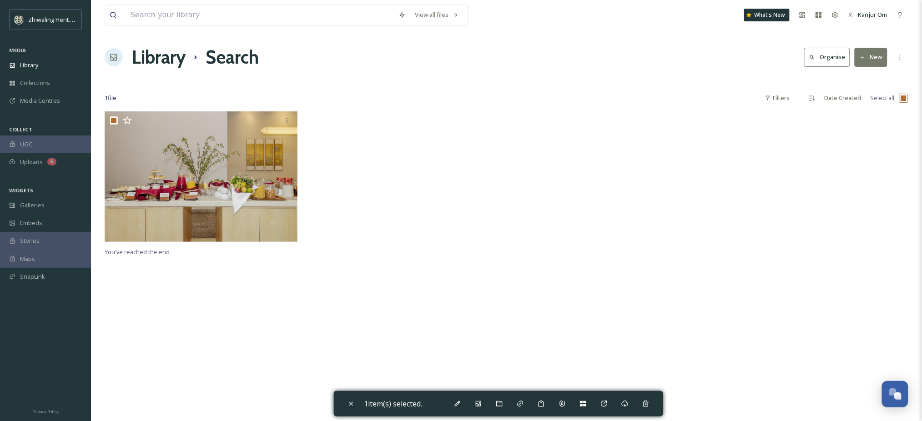
click at [498, 256] on div "You've reached the end" at bounding box center [507, 321] width 804 height 421
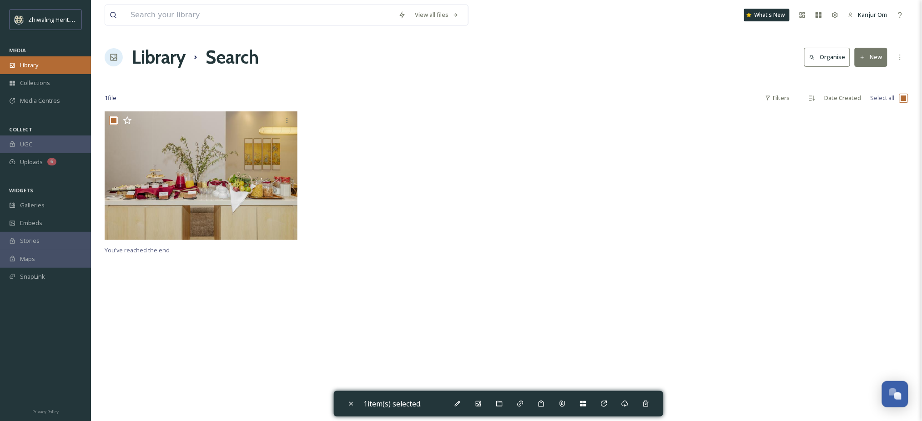
click at [38, 61] on span "Library" at bounding box center [29, 65] width 18 height 9
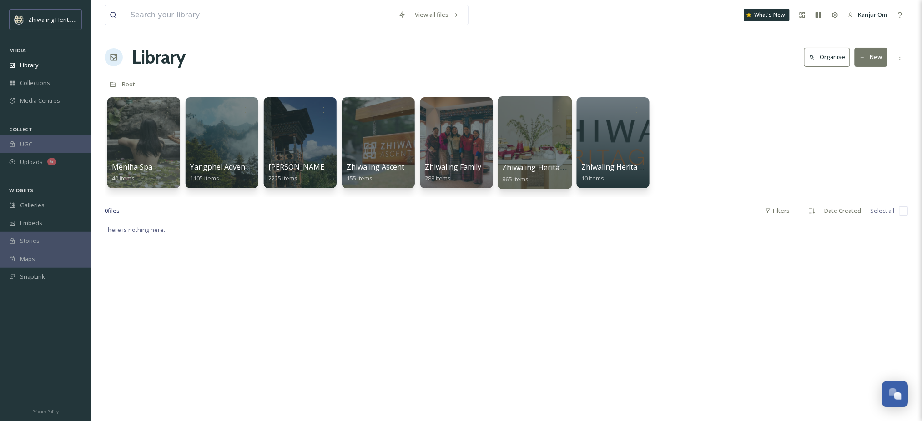
click at [547, 184] on div "Zhiwaling Heritage 865 items" at bounding box center [535, 173] width 65 height 23
click at [545, 134] on div at bounding box center [535, 142] width 74 height 93
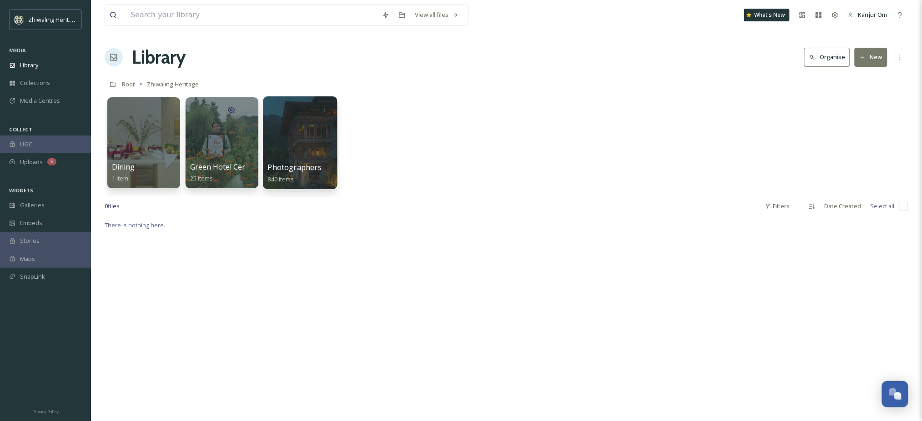
click at [293, 174] on link "Photographers 840 items" at bounding box center [295, 173] width 54 height 20
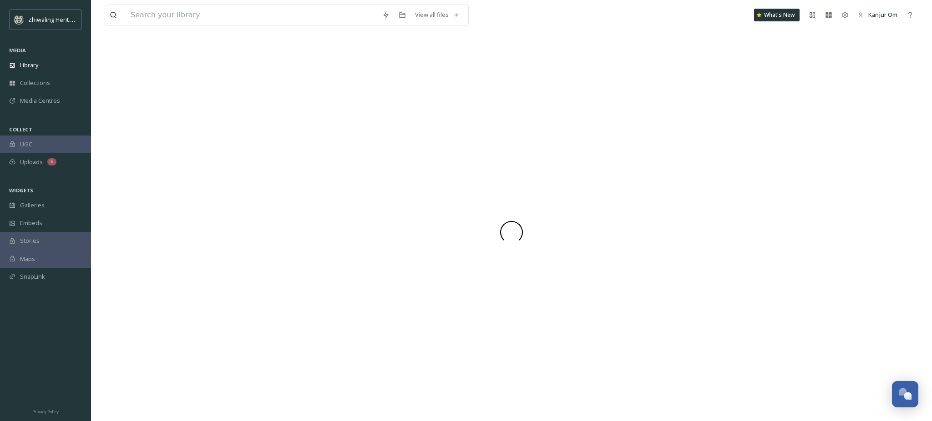
click at [293, 174] on div at bounding box center [511, 233] width 813 height 378
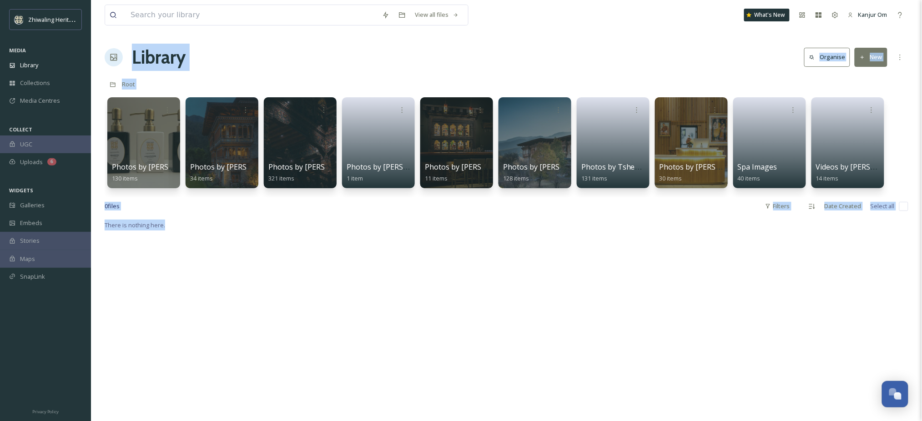
click at [411, 55] on div "Library Organise New" at bounding box center [507, 57] width 804 height 27
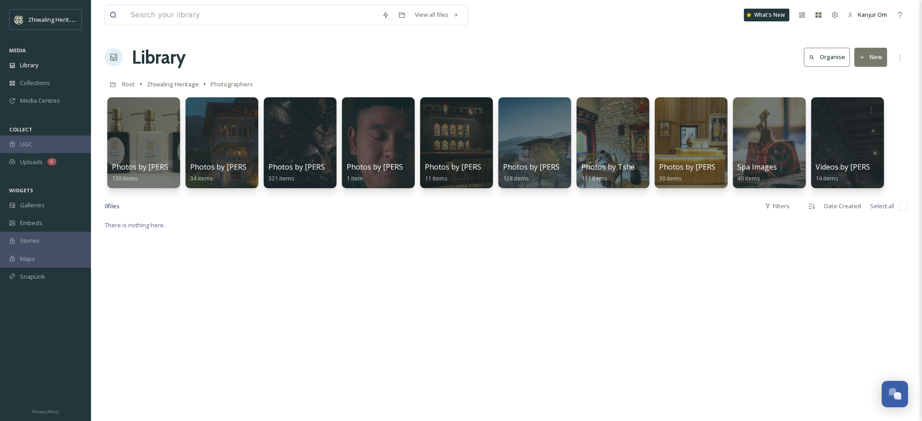
click at [446, 151] on div at bounding box center [456, 142] width 74 height 93
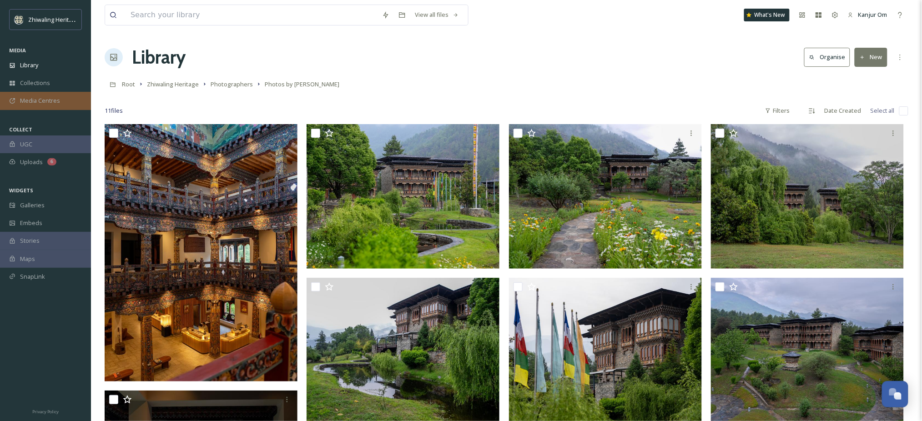
click at [19, 98] on div "Media Centres" at bounding box center [45, 101] width 91 height 18
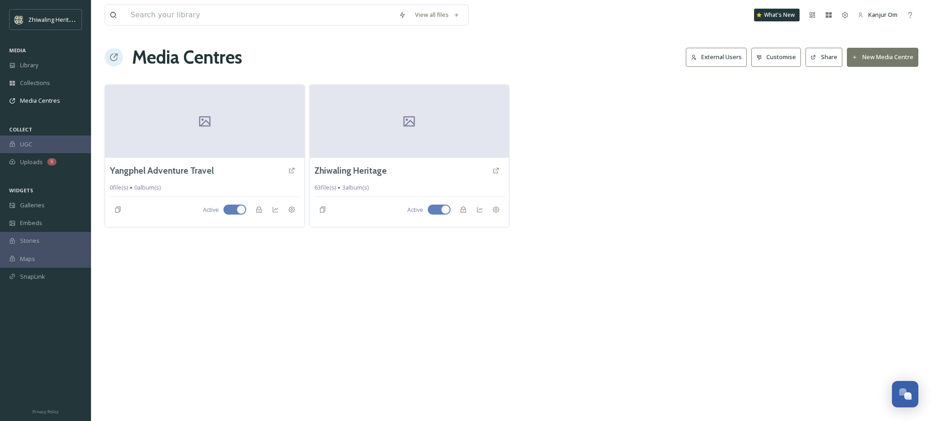
click at [891, 57] on button "New Media Centre" at bounding box center [882, 57] width 71 height 19
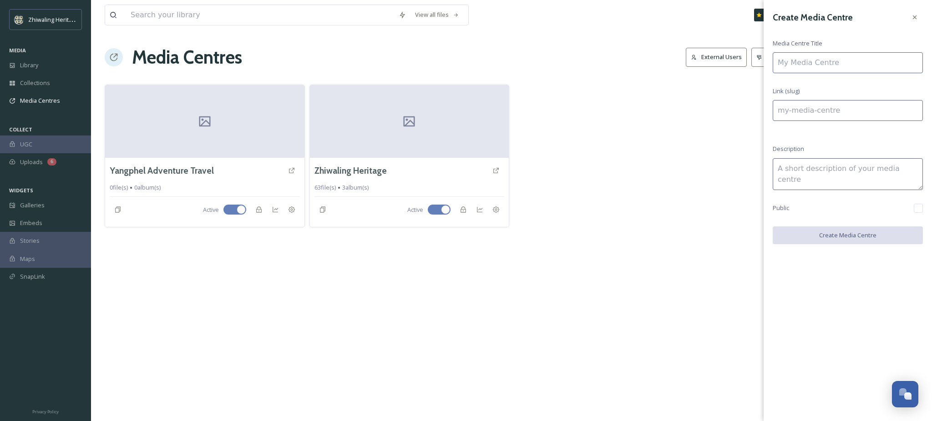
click at [806, 62] on input at bounding box center [847, 62] width 150 height 21
click at [850, 58] on input at bounding box center [847, 62] width 150 height 21
type input "A"
type input "a"
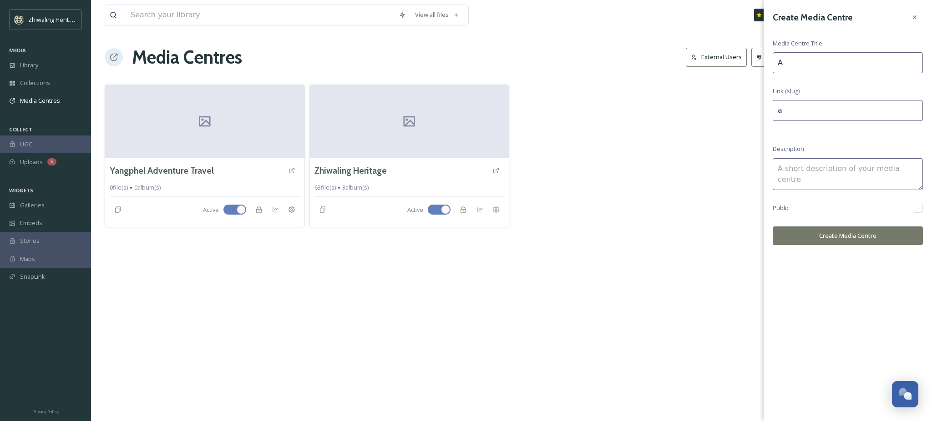
type input "As"
type input "as"
type input "Asc"
type input "asc"
type input "Asce"
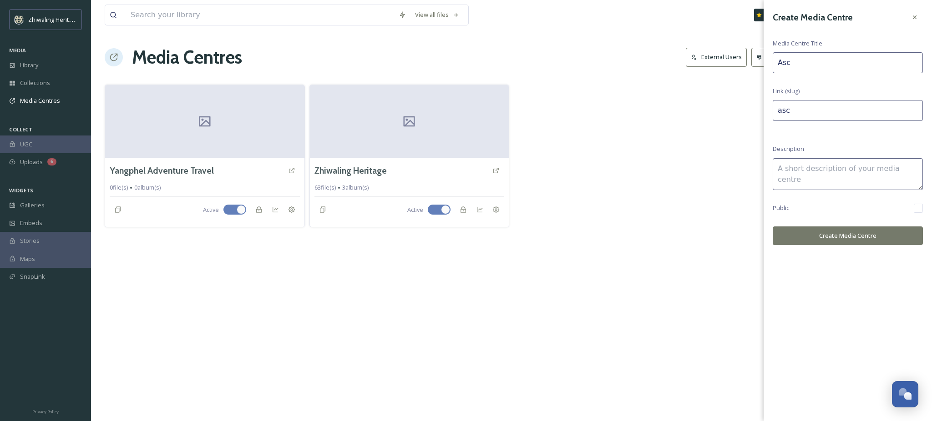
type input "asce"
type input "Ascen"
type input "ascen"
type input "Ascent"
type input "ascent"
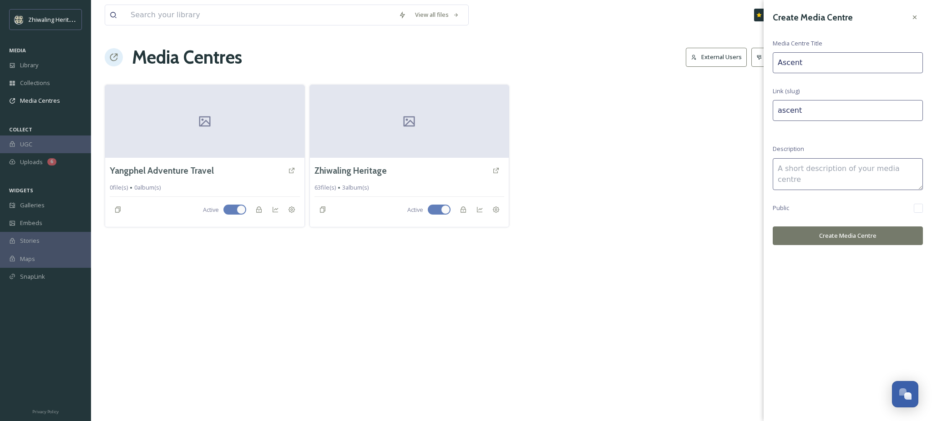
type input "Ascent"
click at [816, 178] on textarea at bounding box center [847, 174] width 150 height 32
type textarea "Ascent"
click at [860, 233] on button "Create Media Centre" at bounding box center [847, 236] width 150 height 19
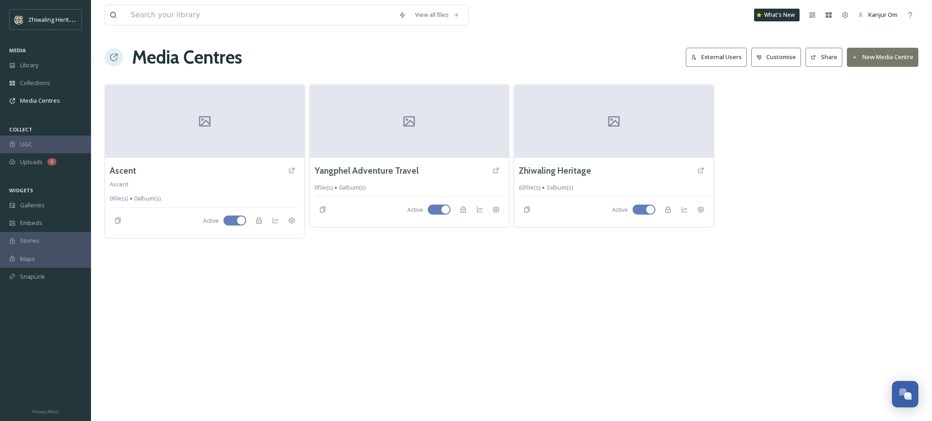
click at [193, 318] on div "View all files What's New Kanjur Om Media Centres External Users Customise Shar…" at bounding box center [511, 210] width 841 height 421
click at [212, 154] on div at bounding box center [204, 121] width 201 height 74
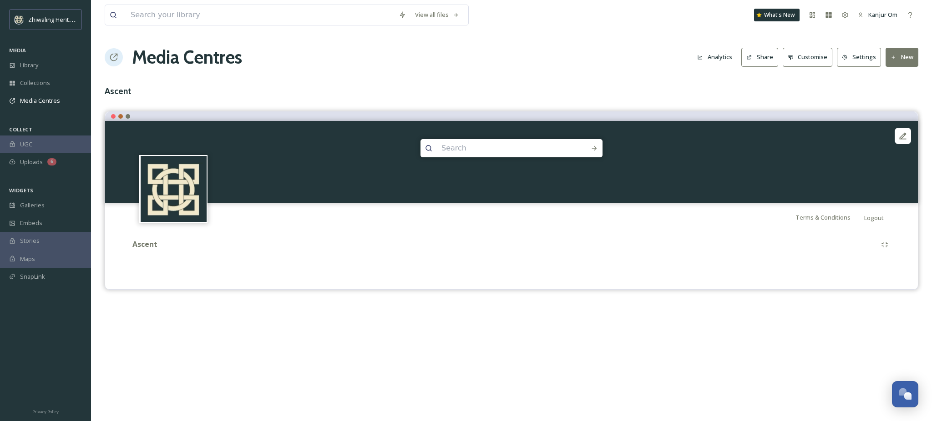
click at [806, 58] on button "Customise" at bounding box center [807, 57] width 50 height 19
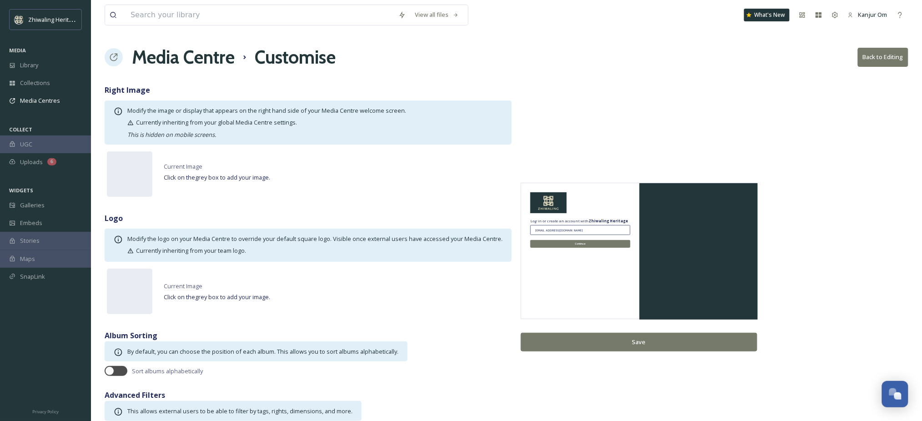
click at [797, 101] on div "Right Image Modify the image or display that appears on the right hand side of …" at bounding box center [507, 267] width 804 height 365
click at [478, 71] on div "View all files What's New Kanjur Om Media Centre Customise Back to Editing Righ…" at bounding box center [506, 224] width 831 height 449
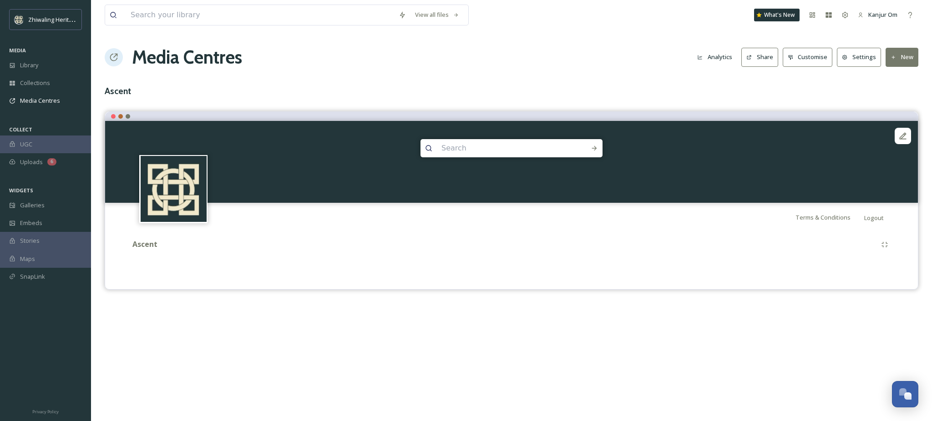
click at [288, 377] on div "View all files What's New Kanjur Om Media Centres Analytics Share Customise Set…" at bounding box center [511, 210] width 841 height 421
click at [398, 350] on div "View all files What's New Kanjur Om Media Centres Analytics Share Customise Set…" at bounding box center [511, 210] width 841 height 421
click at [44, 169] on div "Uploads 6" at bounding box center [45, 162] width 91 height 18
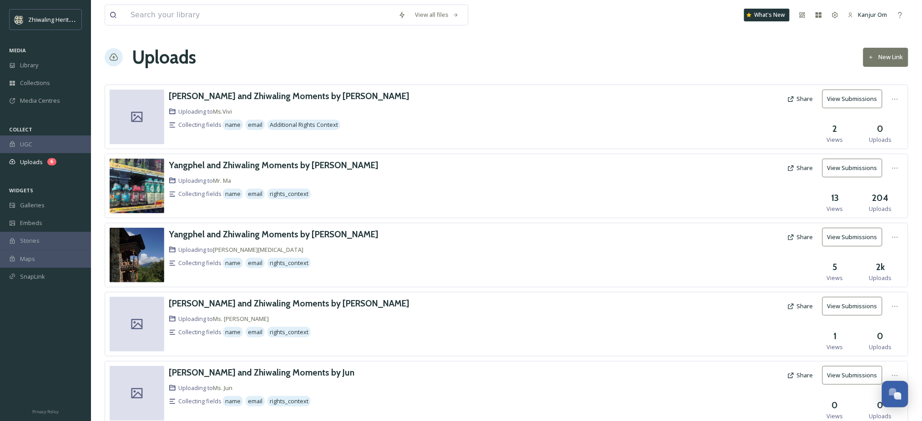
click at [722, 56] on div "Uploads New Link" at bounding box center [507, 57] width 804 height 27
click at [896, 61] on button "New Link" at bounding box center [885, 57] width 45 height 19
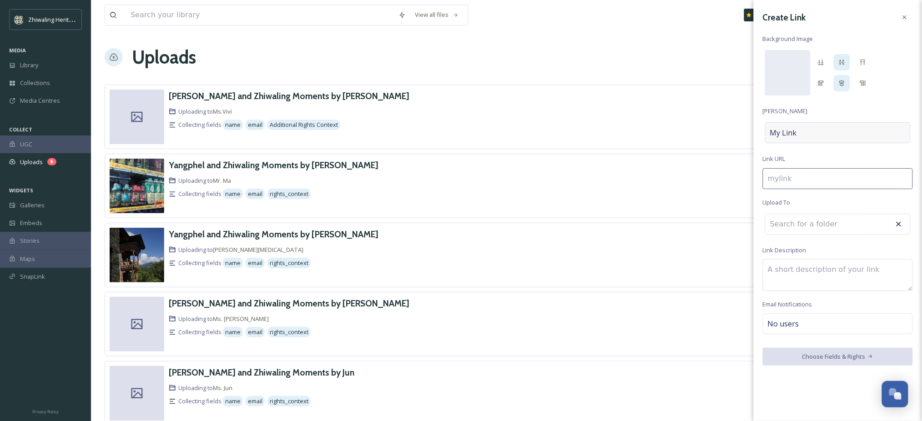
click at [815, 133] on div "My Link" at bounding box center [838, 132] width 146 height 21
type input "m"
type input "M"
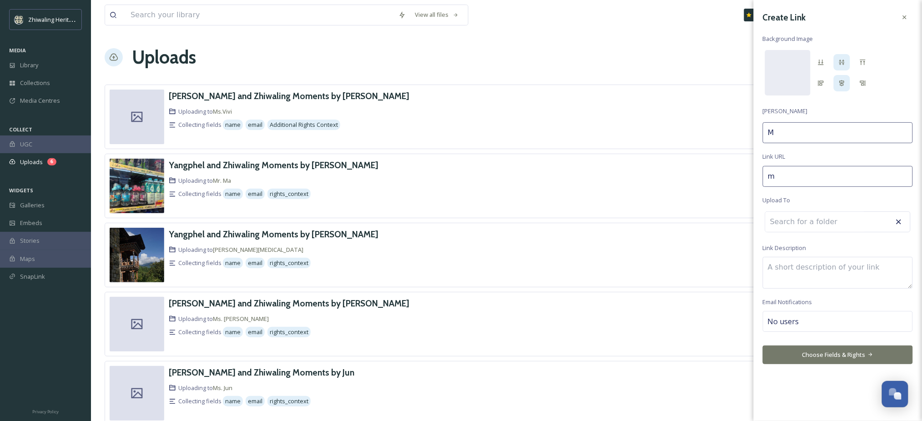
type input "my"
type input "My"
type input "my-"
type input "My"
type input "my-m"
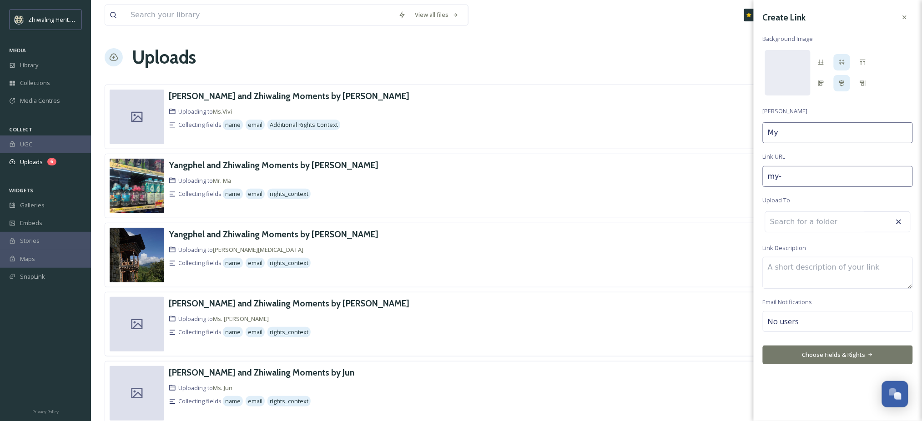
type input "My m"
type input "my-me"
type input "My me"
type input "my-mem"
type input "My mem"
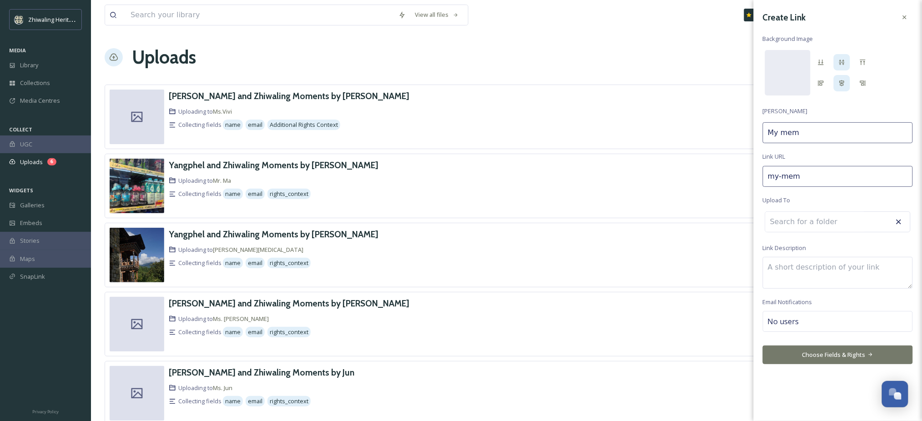
type input "my-memo"
type input "My memo"
type input "my-memor"
type input "My memor"
type input "my-memori"
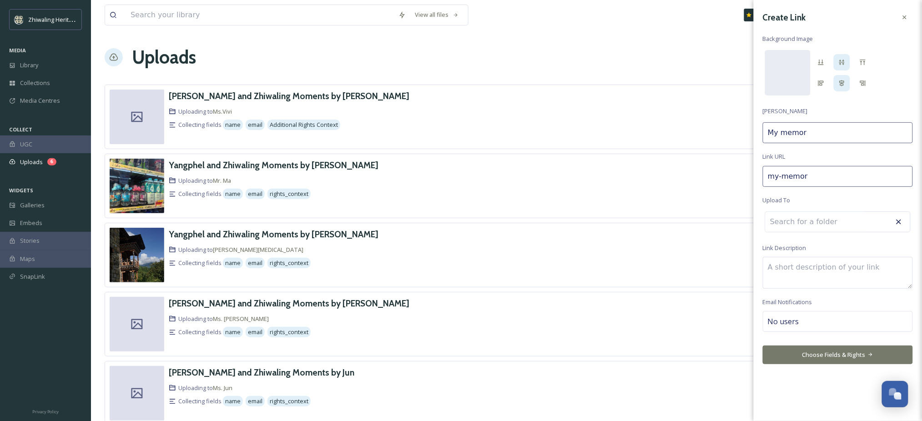
type input "My memori"
type input "my-memorie"
type input "My memorie"
type input "my-memories"
type input "My memories"
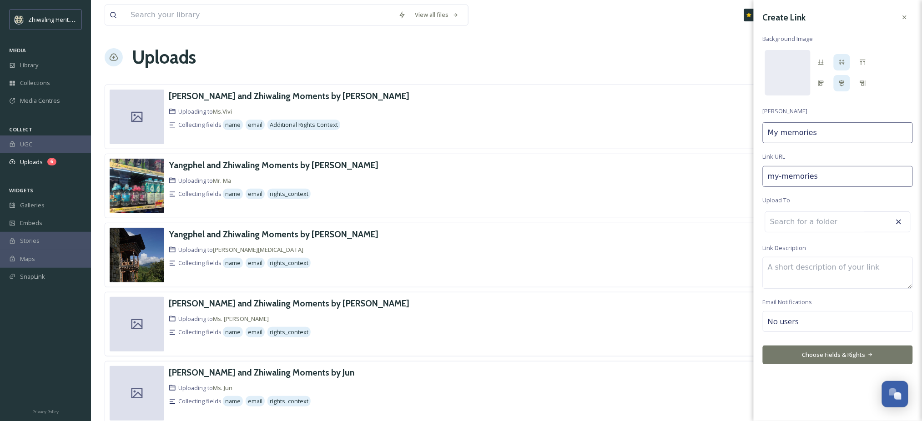
type input "my-memories-"
type input "My memories"
click at [346, 61] on div "Uploads New Link" at bounding box center [507, 57] width 804 height 27
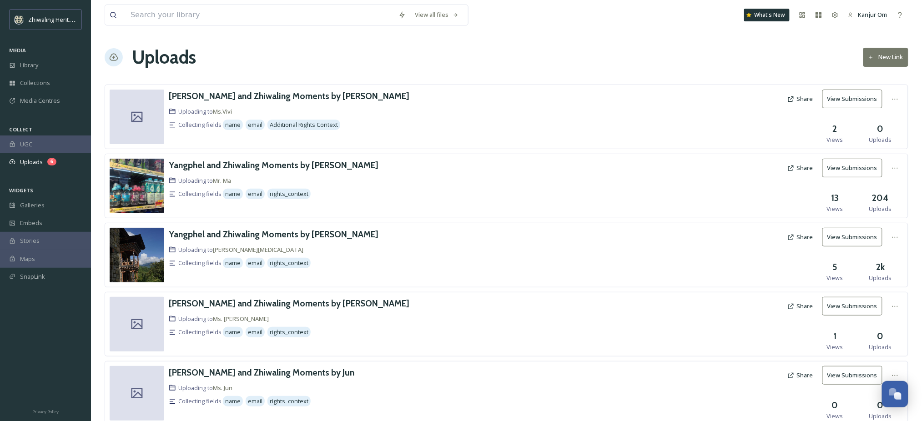
click at [879, 63] on button "New Link" at bounding box center [885, 57] width 45 height 19
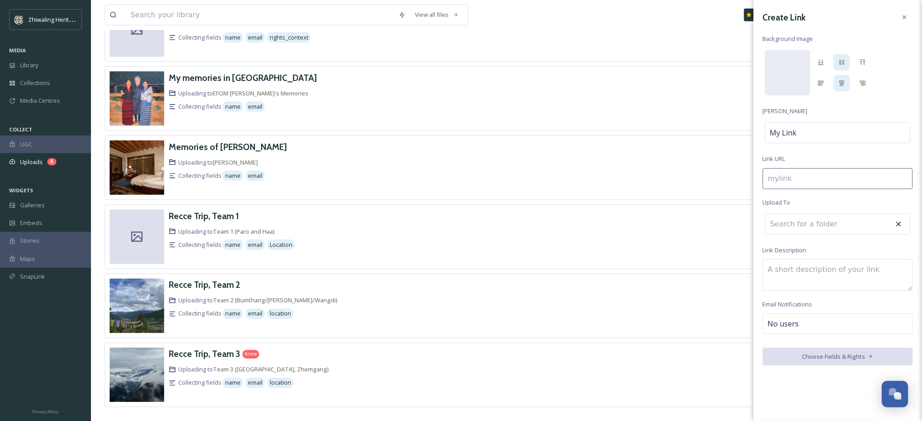
scroll to position [378, 0]
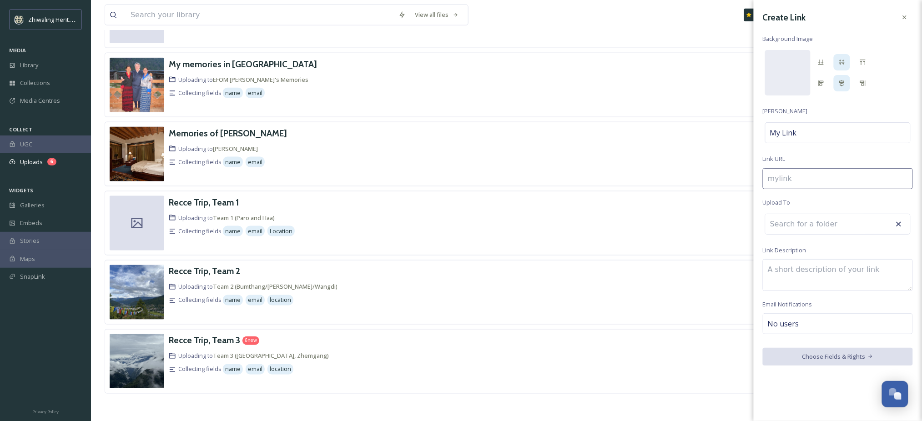
click at [343, 360] on div "Uploading to Team 3 ([PERSON_NAME], Zhemgang)" at bounding box center [367, 356] width 397 height 9
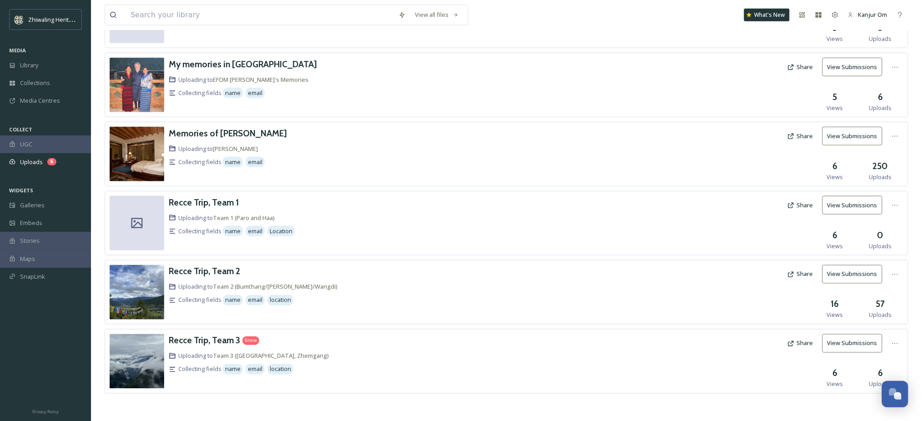
click at [853, 346] on button "View Submissions" at bounding box center [853, 343] width 60 height 19
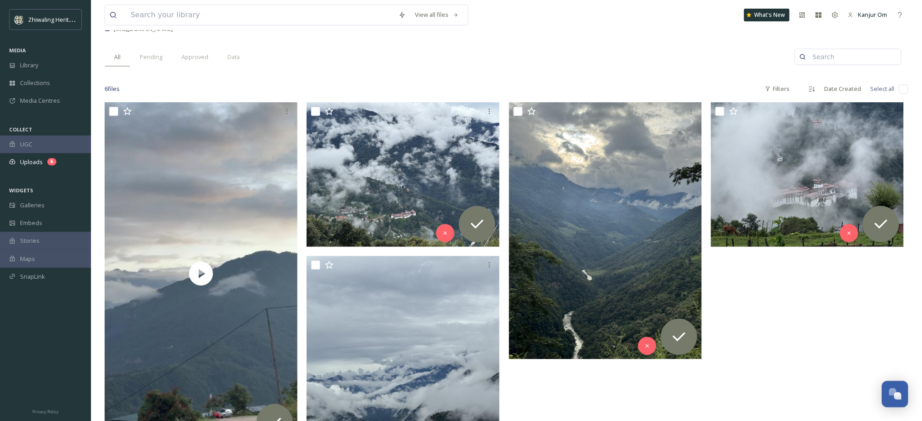
scroll to position [25, 0]
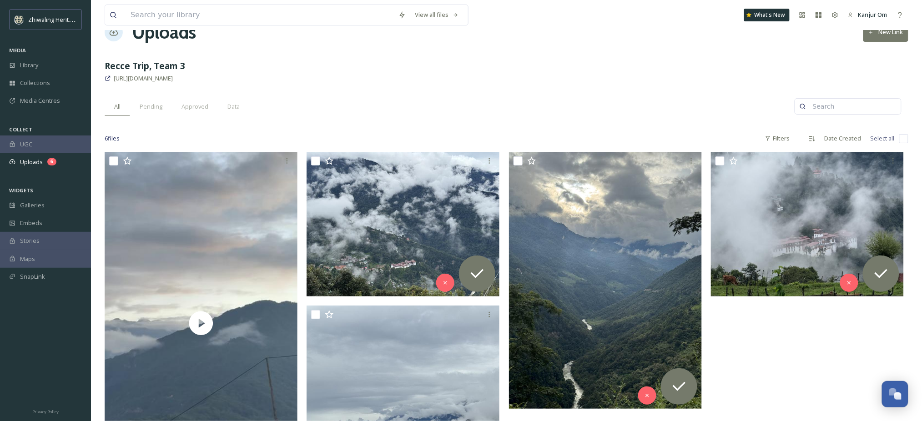
click at [790, 346] on div at bounding box center [809, 402] width 197 height 501
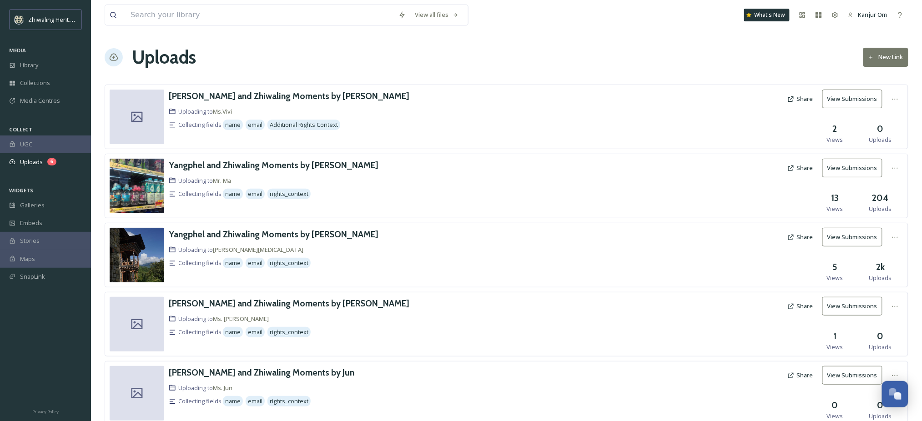
click at [283, 48] on div "Uploads New Link" at bounding box center [507, 57] width 804 height 27
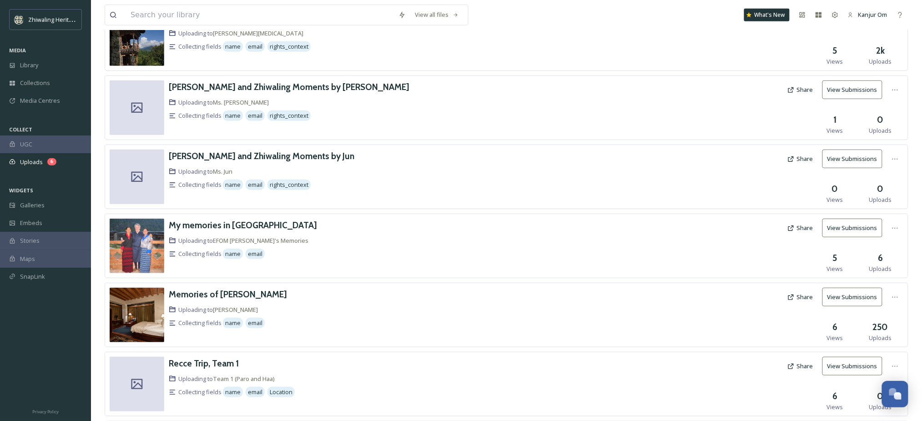
scroll to position [303, 0]
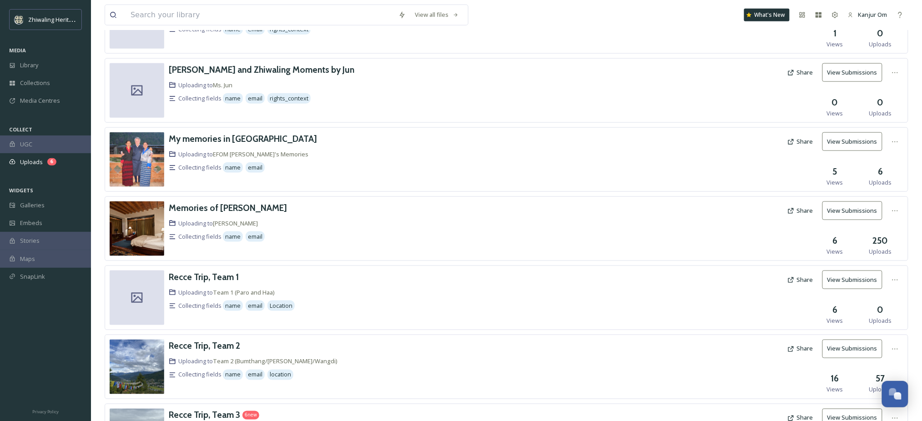
click at [311, 225] on div "Uploading to [PERSON_NAME]" at bounding box center [367, 223] width 397 height 9
click at [236, 207] on h3 "Memories of [PERSON_NAME]" at bounding box center [228, 207] width 118 height 11
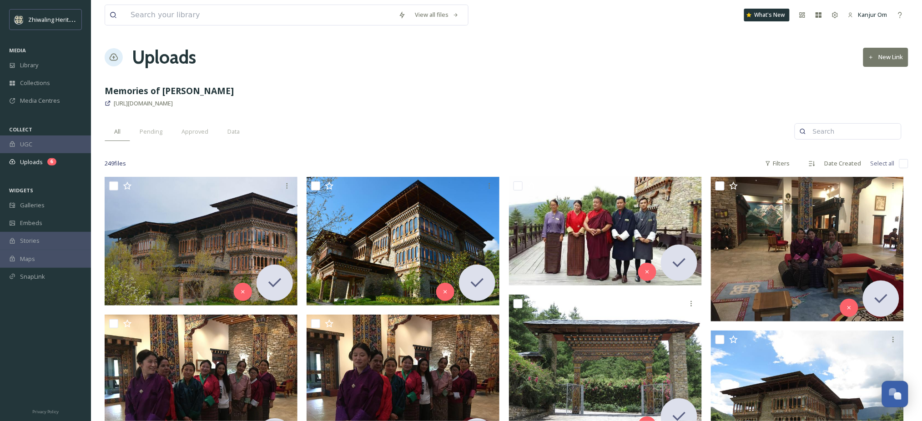
click at [375, 104] on div "[URL][DOMAIN_NAME]" at bounding box center [507, 103] width 804 height 11
click at [42, 75] on div "Collections" at bounding box center [45, 83] width 91 height 18
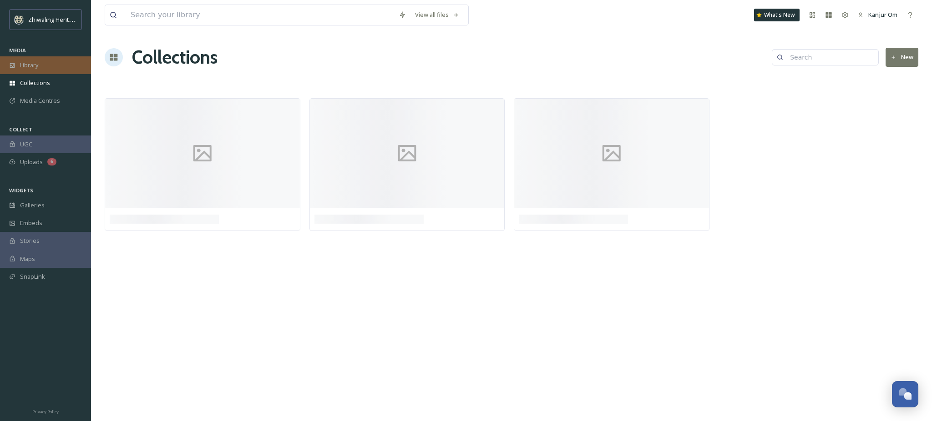
click at [45, 63] on div "Library" at bounding box center [45, 65] width 91 height 18
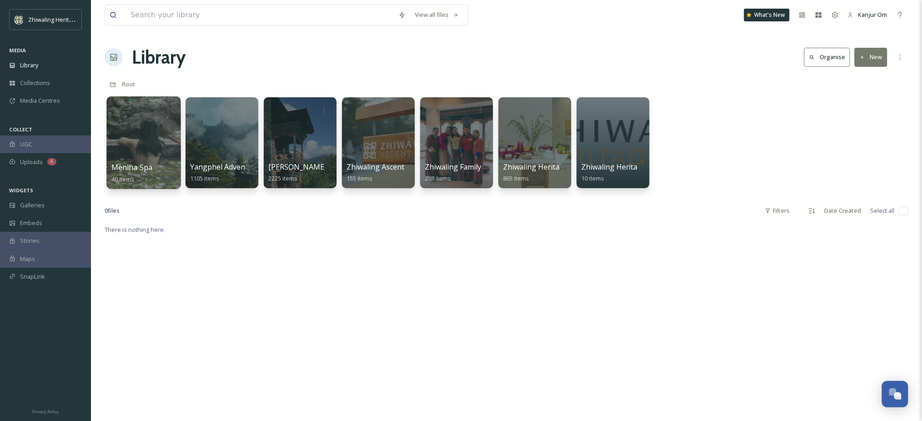
click at [129, 126] on div at bounding box center [143, 142] width 74 height 93
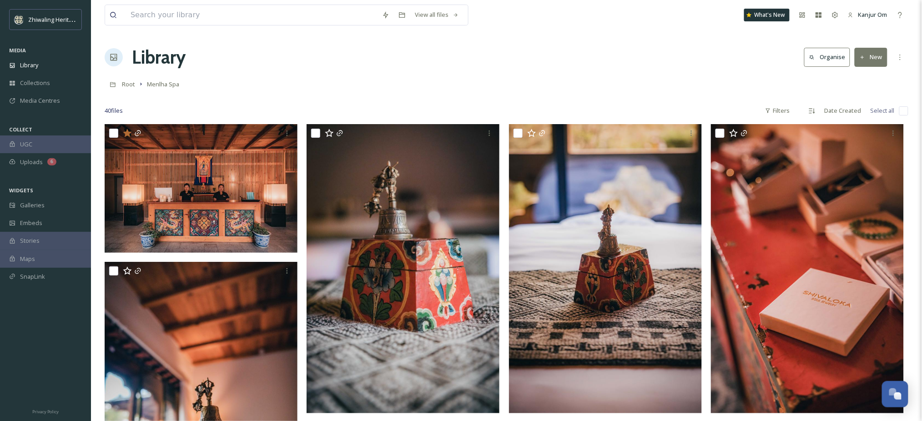
click at [813, 59] on icon at bounding box center [812, 58] width 6 height 6
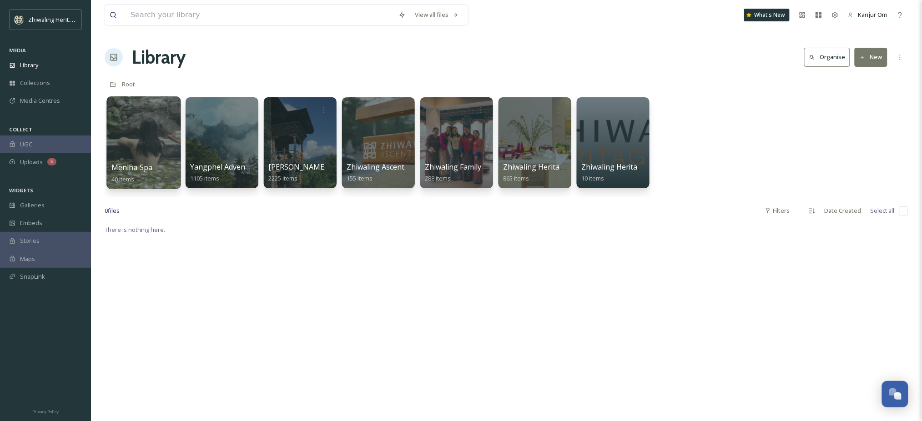
click at [150, 134] on div at bounding box center [143, 142] width 74 height 93
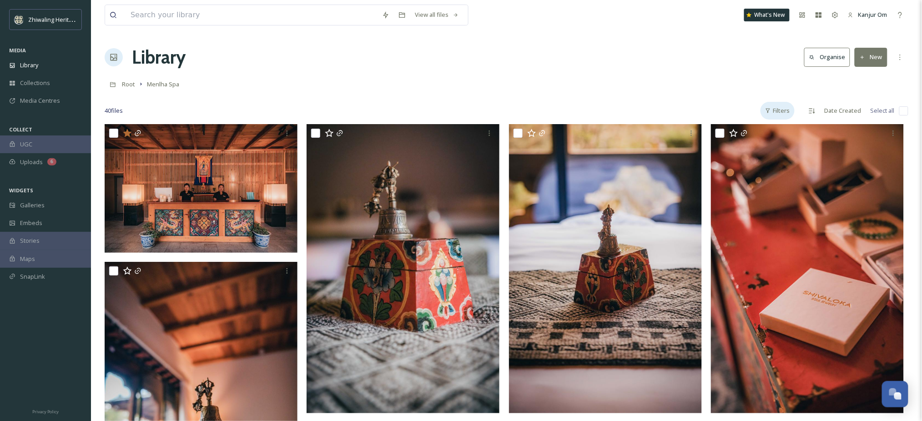
click at [771, 111] on icon at bounding box center [768, 111] width 6 height 6
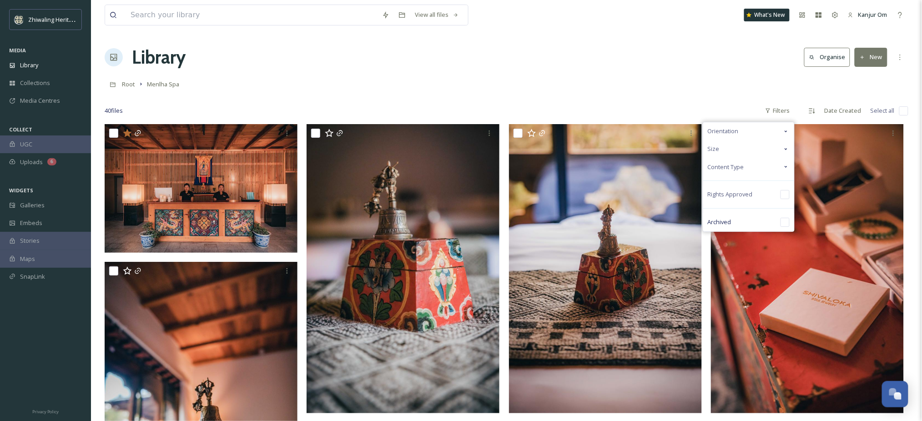
click at [744, 76] on div "Root Menlha Spa" at bounding box center [507, 84] width 804 height 17
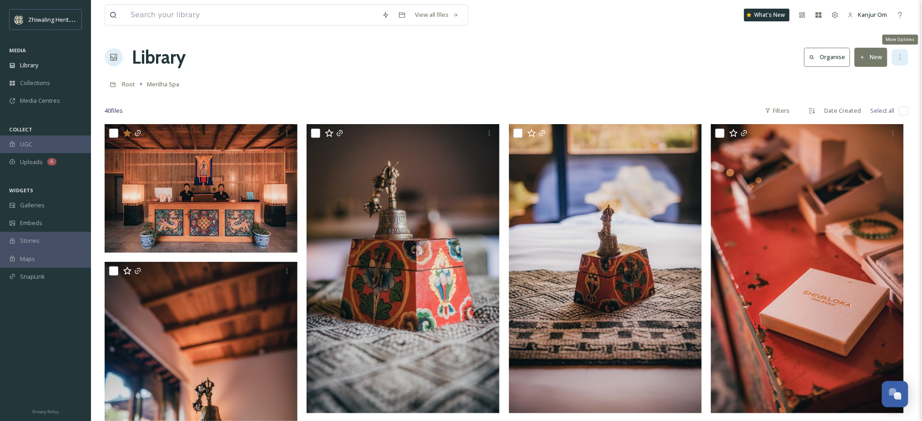
click at [893, 56] on div "More Options" at bounding box center [900, 57] width 16 height 16
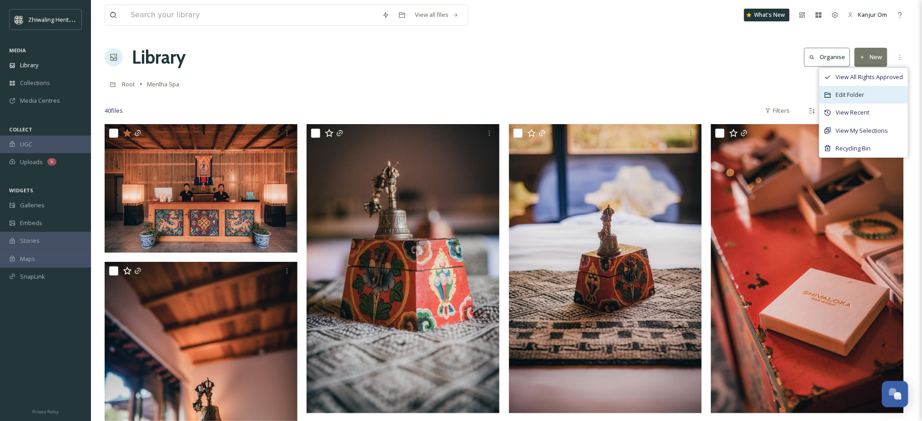
click at [868, 92] on div "Edit Folder" at bounding box center [864, 95] width 88 height 18
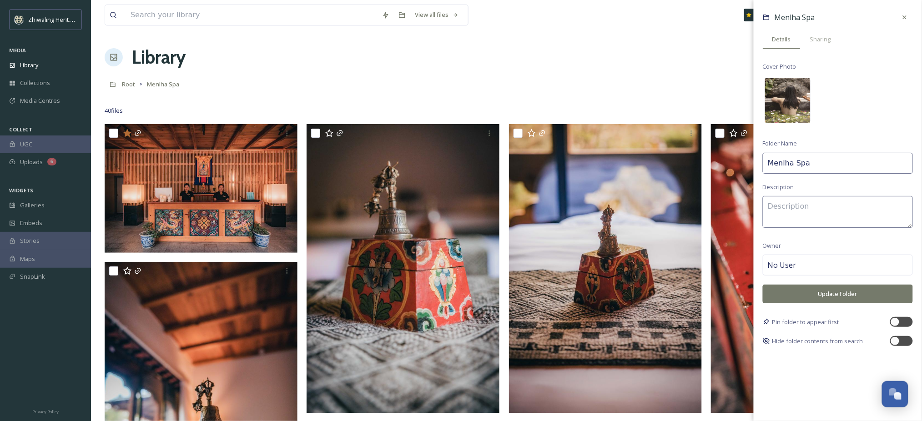
click at [802, 81] on img at bounding box center [787, 100] width 45 height 45
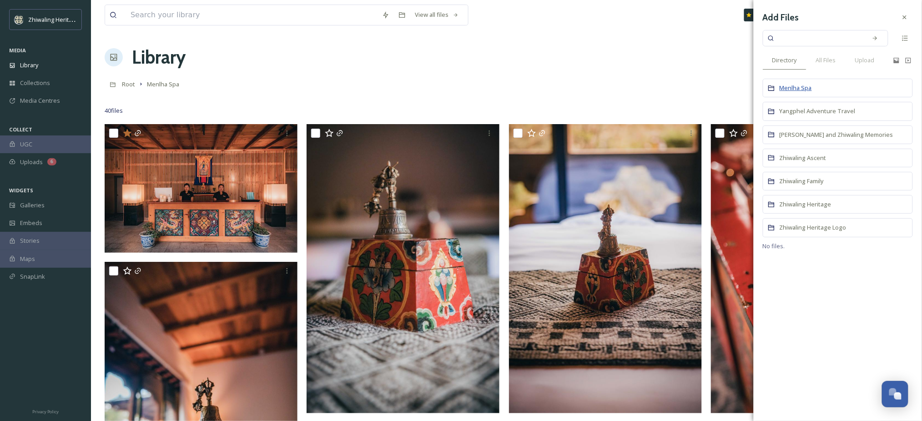
click at [807, 85] on span "Menlha Spa" at bounding box center [796, 88] width 32 height 8
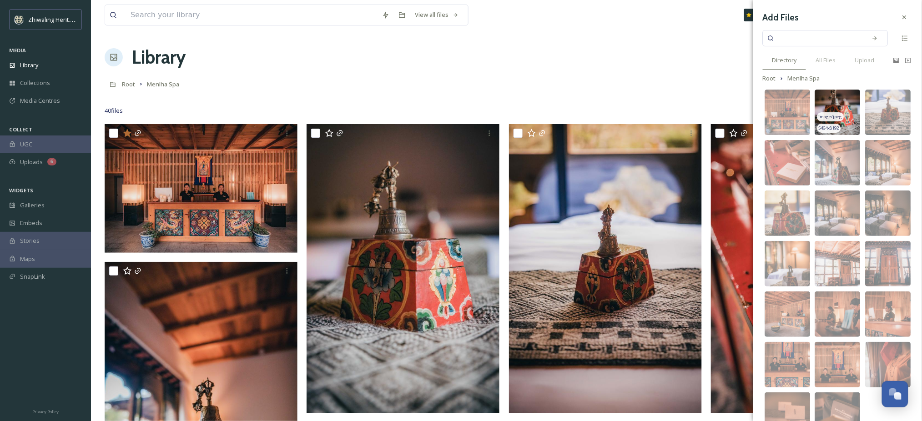
click at [825, 117] on span "image/jpeg" at bounding box center [831, 117] width 24 height 6
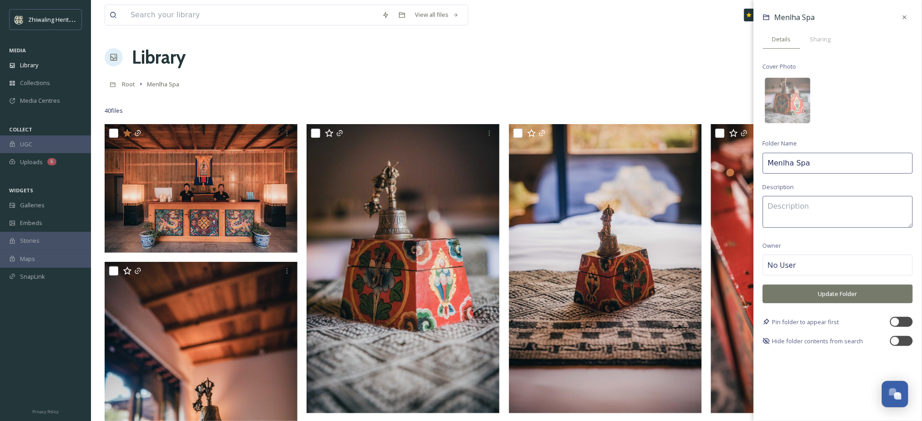
click at [835, 296] on button "Update Folder" at bounding box center [838, 294] width 150 height 19
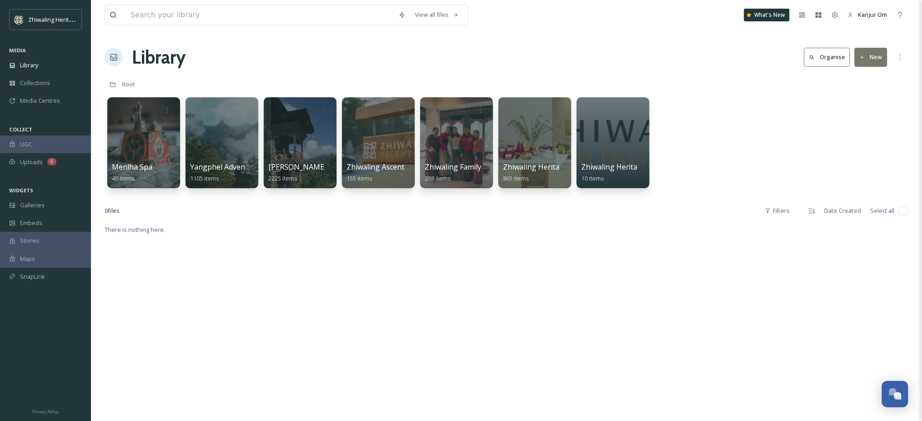
click at [325, 50] on div "Library Organise New" at bounding box center [507, 57] width 804 height 27
click at [731, 75] on div "View all files What's New Kanjur Om Library Organise New Root Your Selections T…" at bounding box center [506, 323] width 831 height 646
click at [292, 61] on div "Library Organise New" at bounding box center [507, 57] width 804 height 27
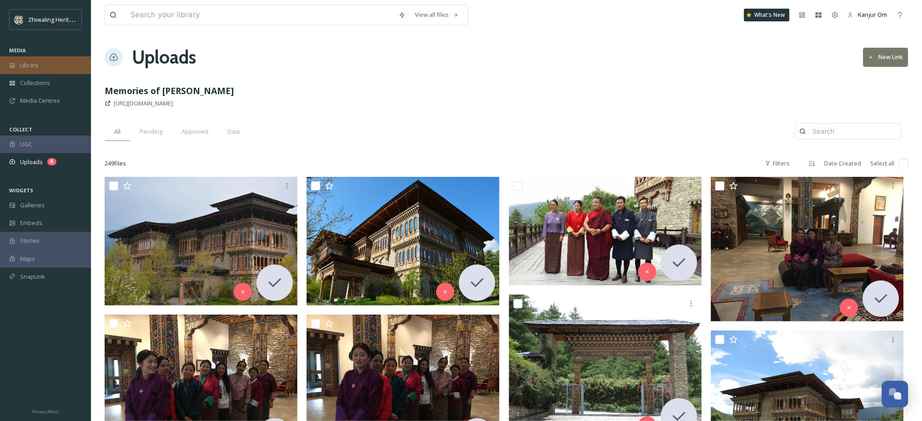
click at [28, 65] on span "Library" at bounding box center [29, 65] width 18 height 9
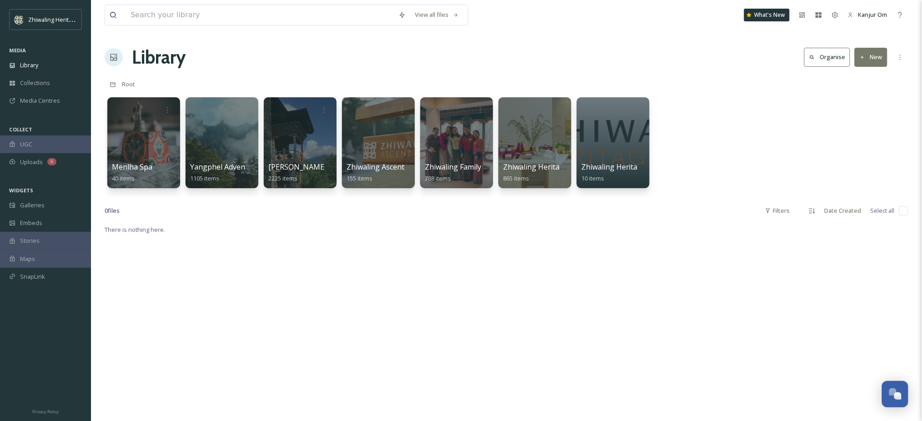
click at [347, 77] on div "Root" at bounding box center [507, 84] width 804 height 17
click at [540, 148] on div at bounding box center [535, 142] width 74 height 93
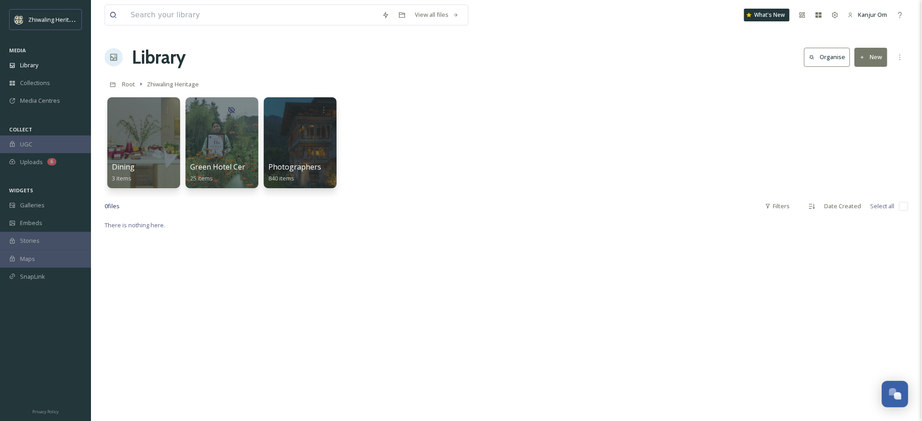
click at [540, 148] on div "Dining 3 items Green Hotel Certificate 25 items Photographers 840 items" at bounding box center [507, 145] width 804 height 105
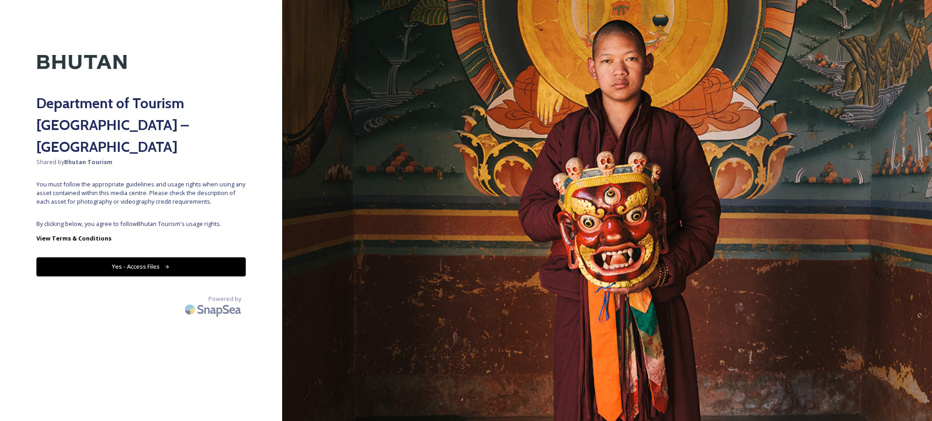
click at [90, 194] on div "Department of Tourism Bhutan – Brand Centre Shared by Bhutan Tourism You must f…" at bounding box center [141, 210] width 282 height 348
click at [95, 257] on button "Yes - Access Files" at bounding box center [140, 266] width 209 height 19
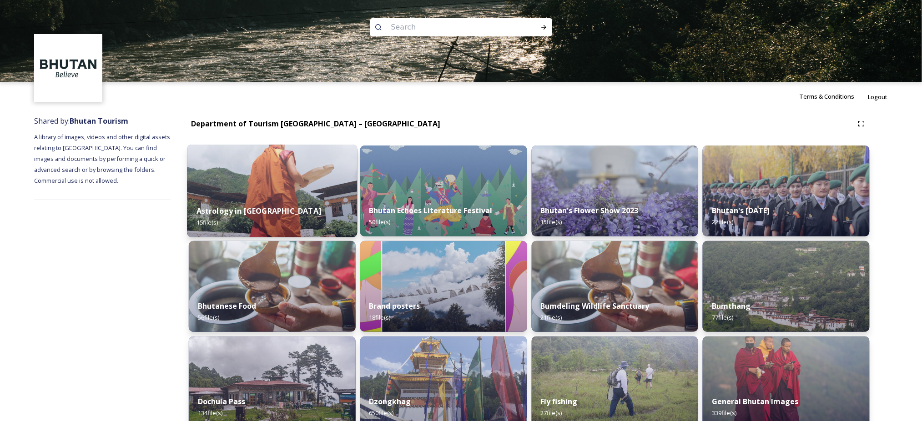
click at [264, 186] on img at bounding box center [272, 191] width 170 height 93
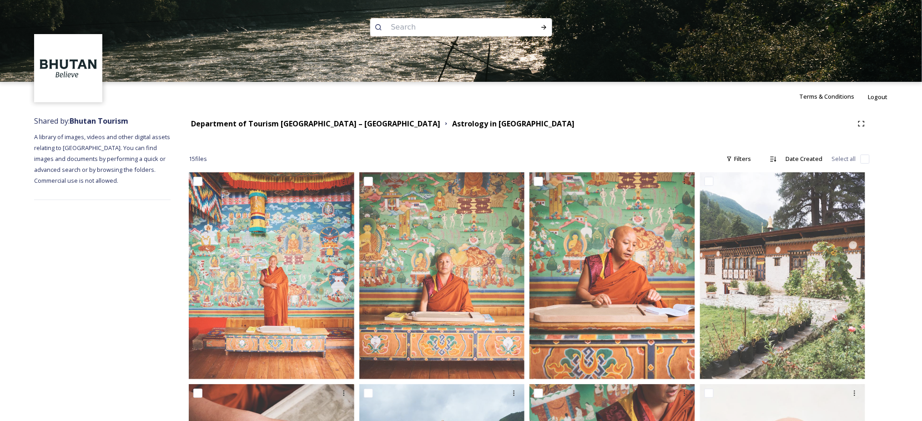
click at [563, 129] on div "Department of Tourism Bhutan – Brand Centre Astrology in Bhutan" at bounding box center [529, 124] width 681 height 16
click at [503, 122] on div "Department of Tourism Bhutan – Brand Centre Astrology in Bhutan" at bounding box center [521, 123] width 665 height 11
click at [546, 121] on div "Department of Tourism Bhutan – Brand Centre Astrology in Bhutan" at bounding box center [521, 123] width 665 height 11
click at [498, 127] on div "Department of Tourism Bhutan – Brand Centre Astrology in Bhutan" at bounding box center [521, 123] width 665 height 11
